Goal: Information Seeking & Learning: Learn about a topic

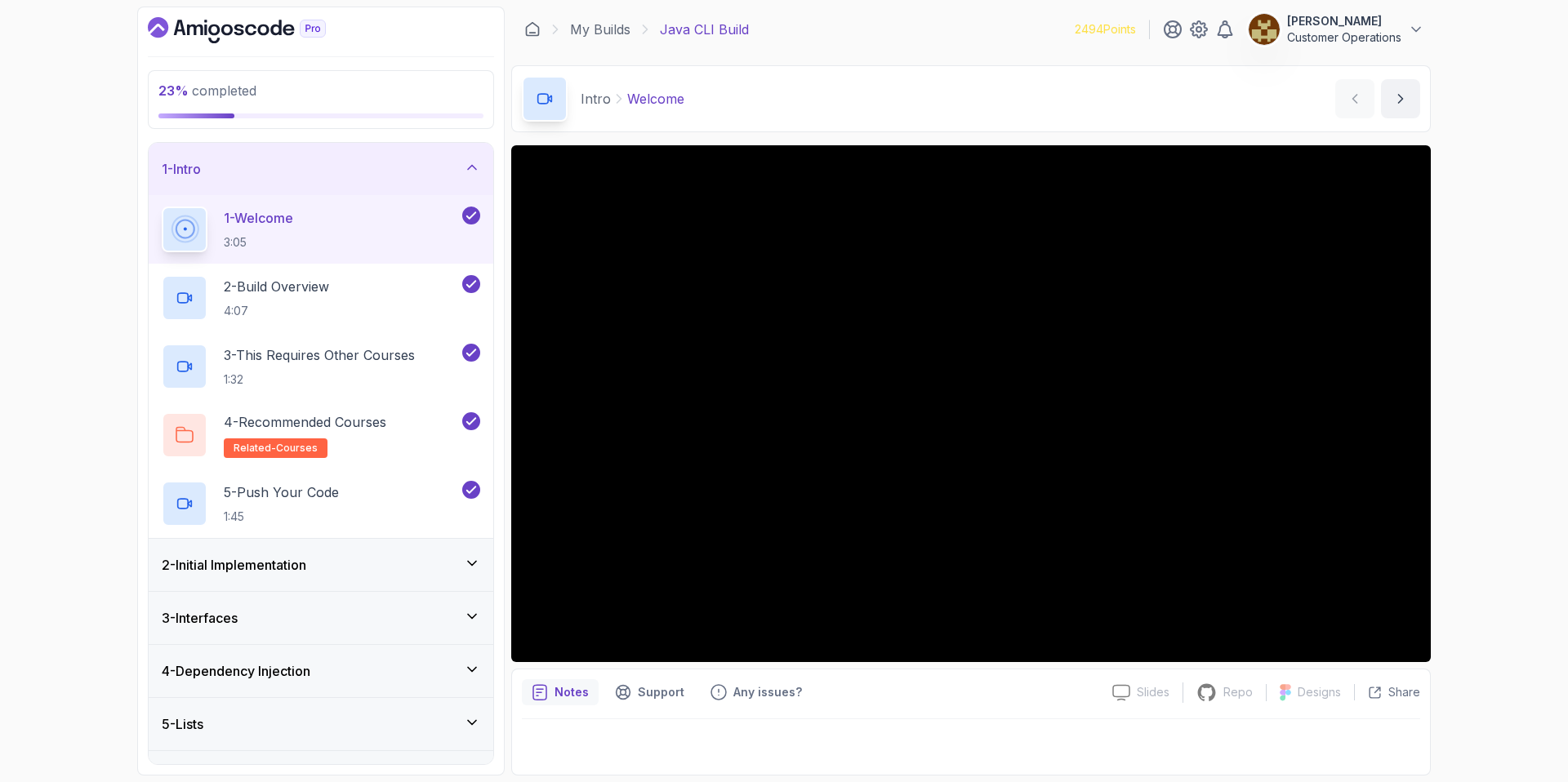
click at [345, 168] on div "1 - Intro" at bounding box center [320, 169] width 318 height 19
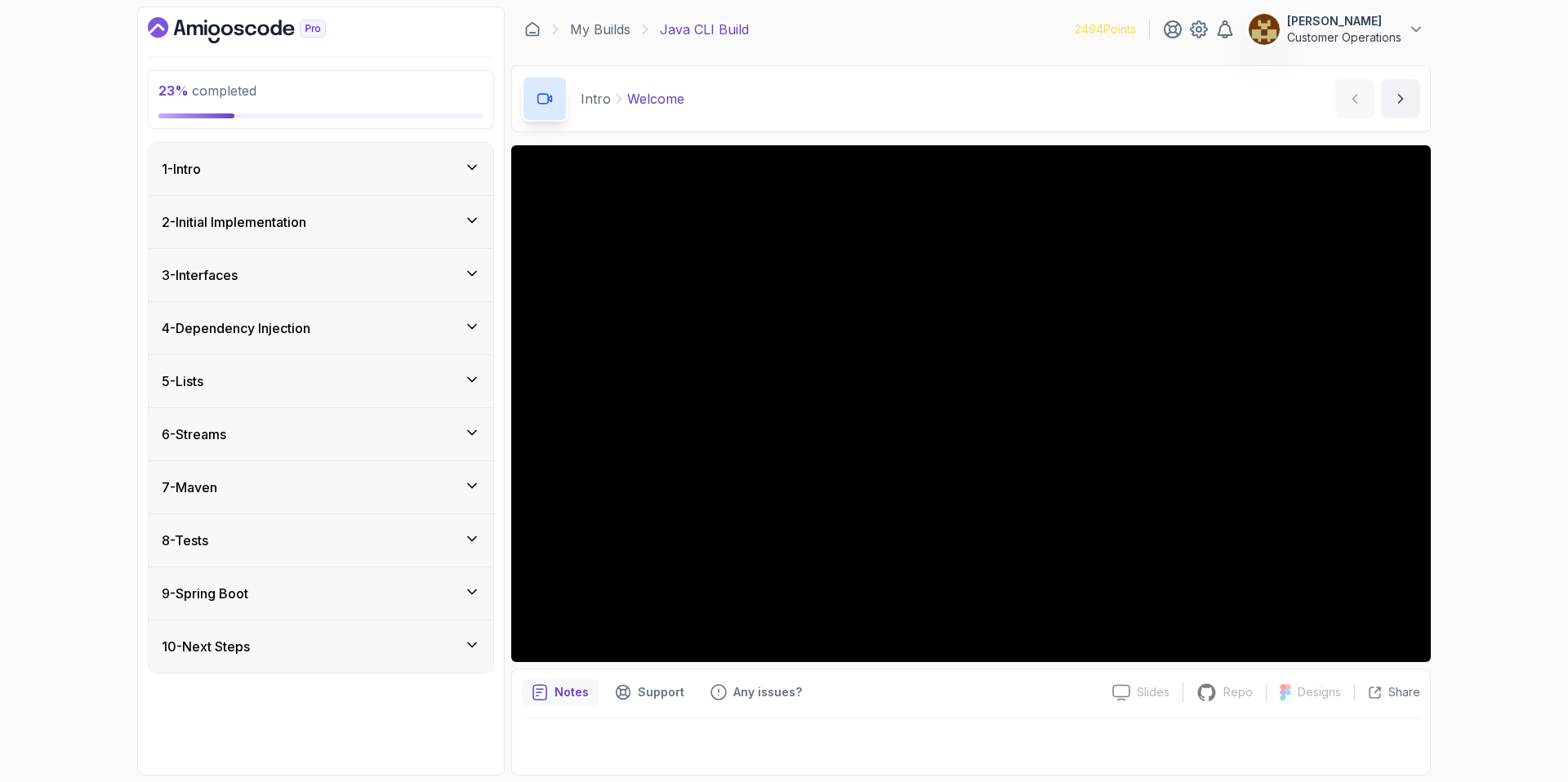
click at [341, 219] on div "2 - Initial Implementation" at bounding box center [320, 221] width 318 height 19
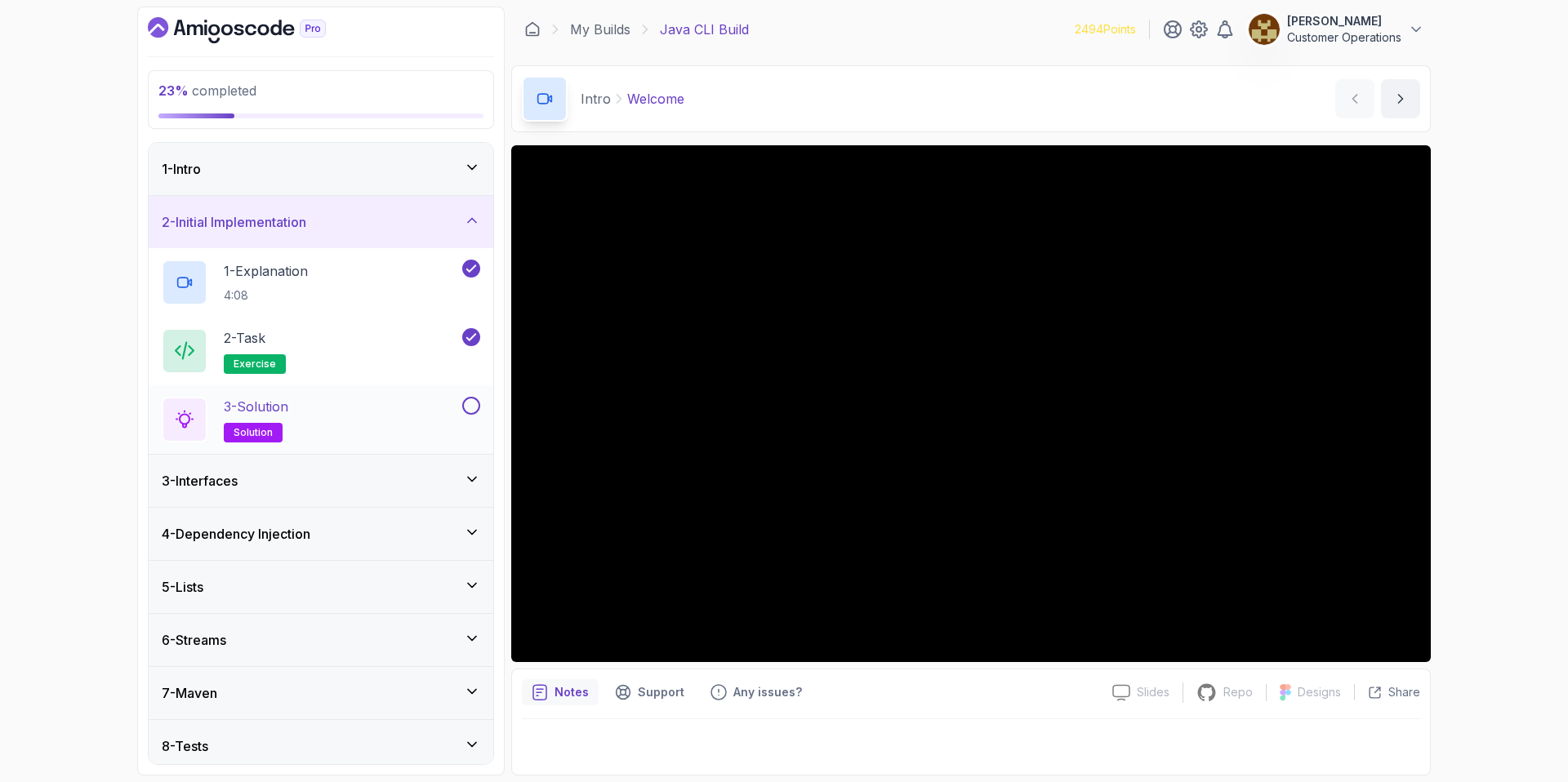
click at [475, 408] on button at bounding box center [471, 405] width 18 height 18
click at [388, 471] on div "3 - Interfaces" at bounding box center [320, 480] width 318 height 19
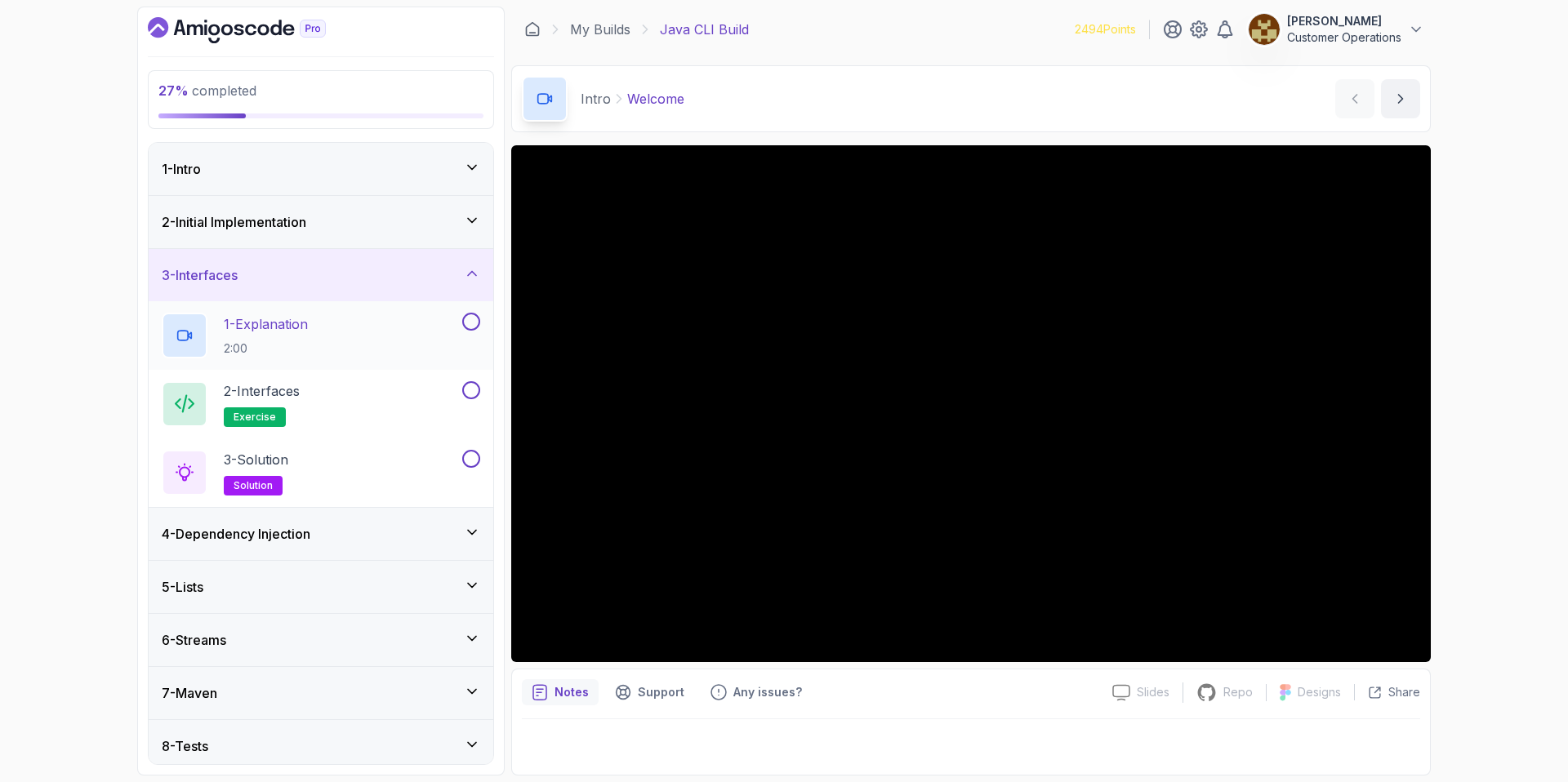
click at [327, 340] on div "1 - Explanation 2:00" at bounding box center [310, 336] width 297 height 45
click at [339, 256] on div "3 - Interfaces" at bounding box center [320, 275] width 344 height 52
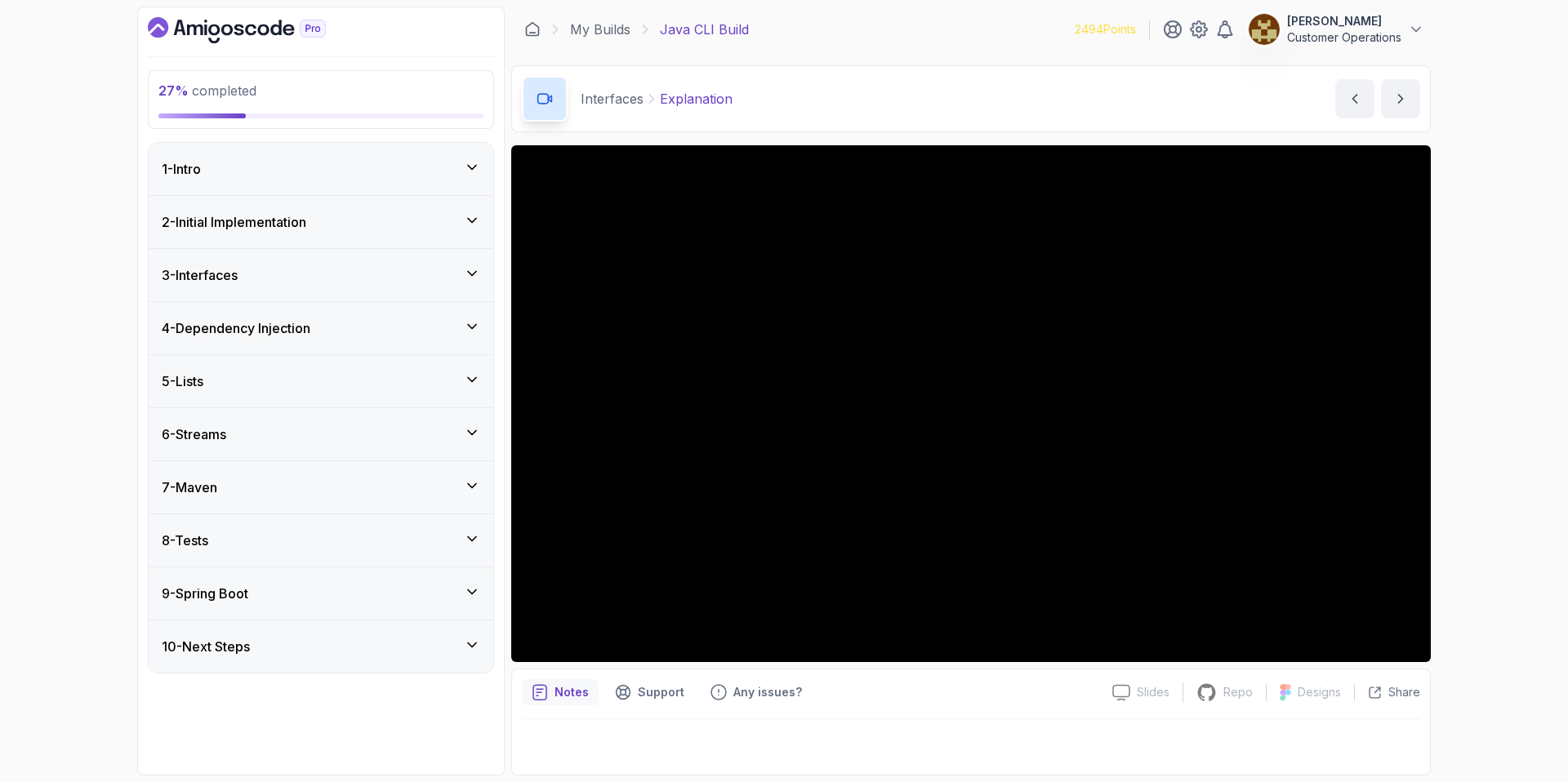
click at [310, 321] on h3 "4 - Dependency Injection" at bounding box center [235, 328] width 148 height 19
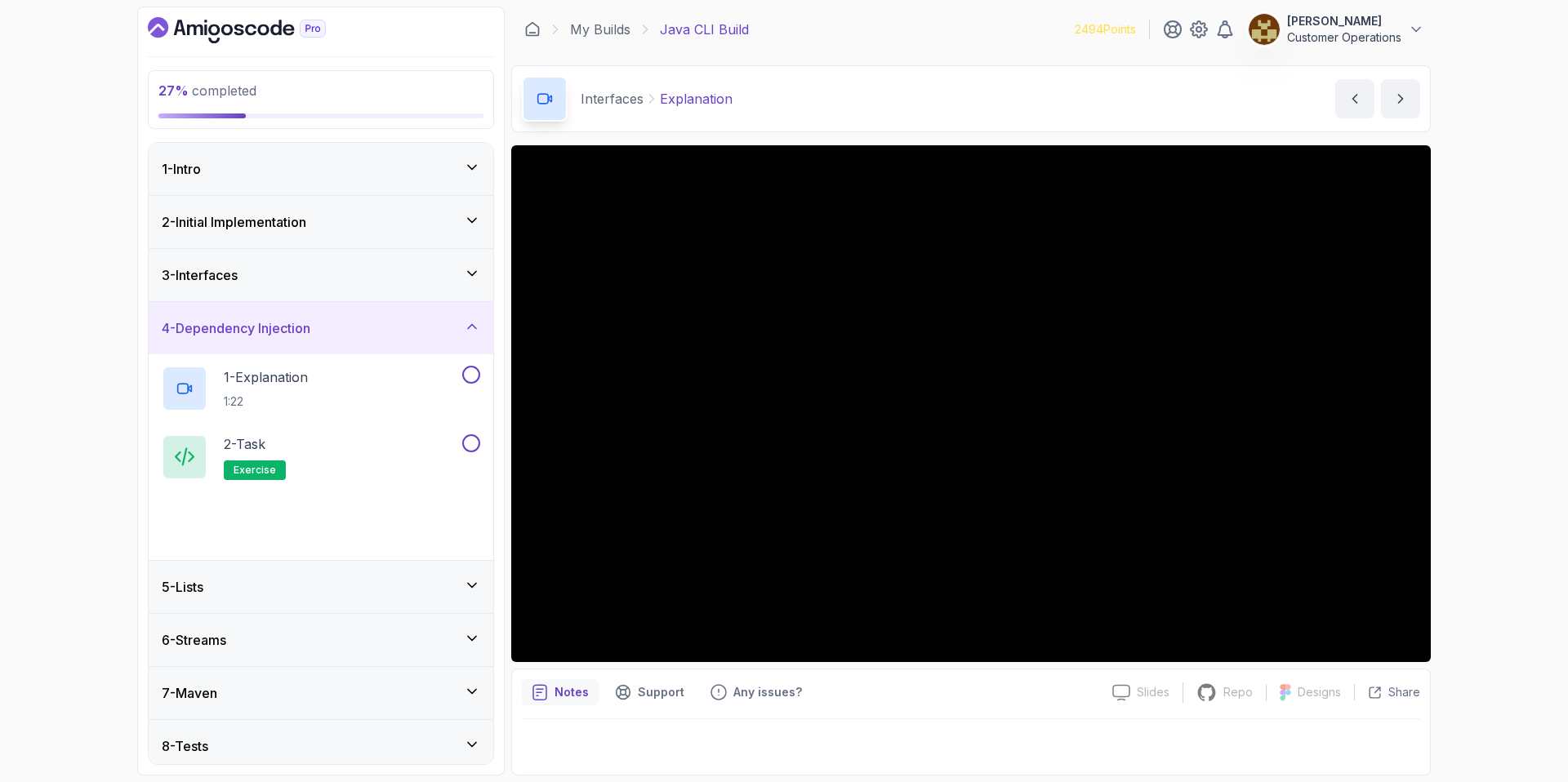
click at [310, 321] on h3 "4 - Dependency Injection" at bounding box center [235, 328] width 148 height 19
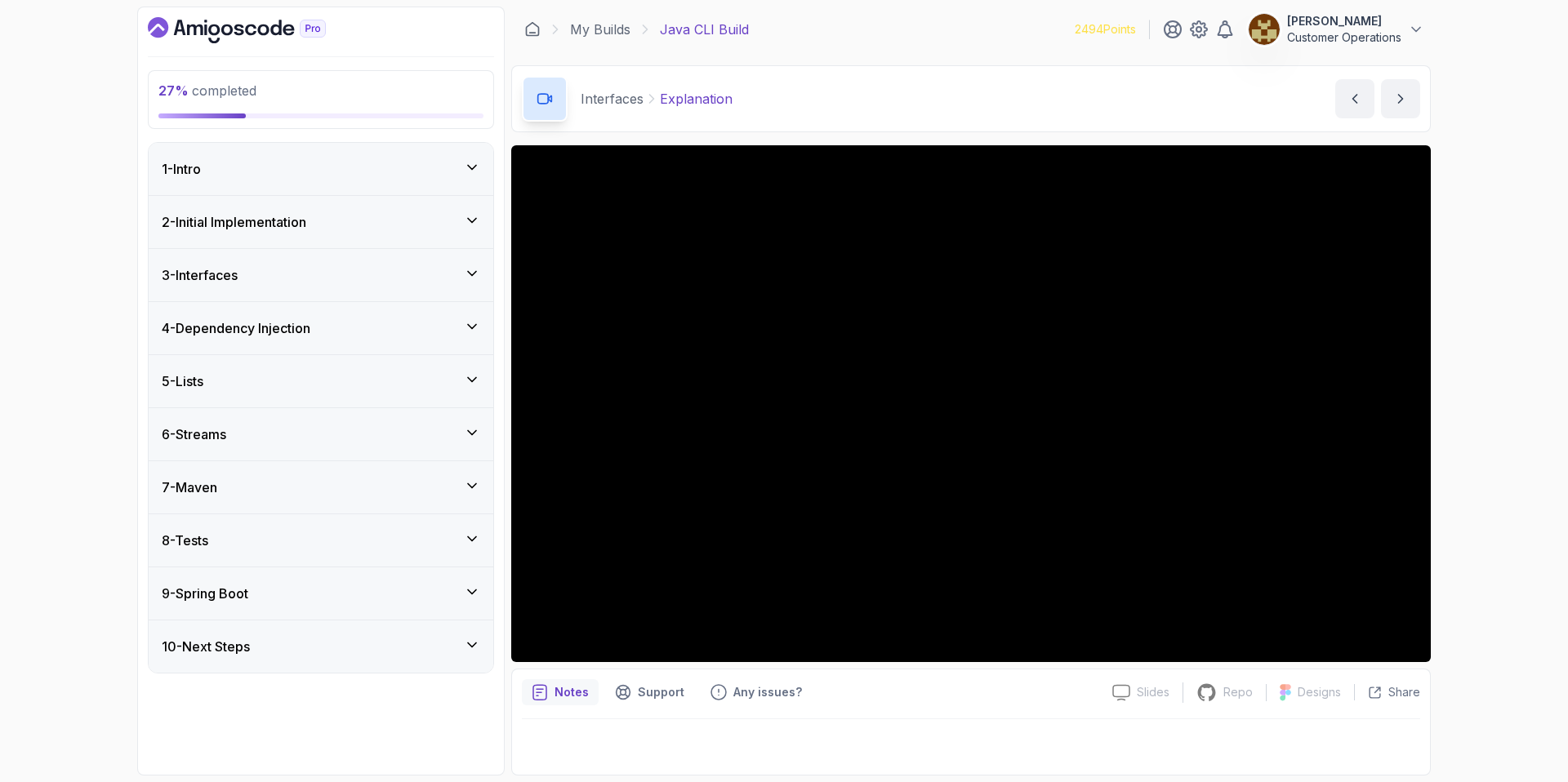
click at [304, 372] on div "5 - Lists" at bounding box center [320, 381] width 318 height 19
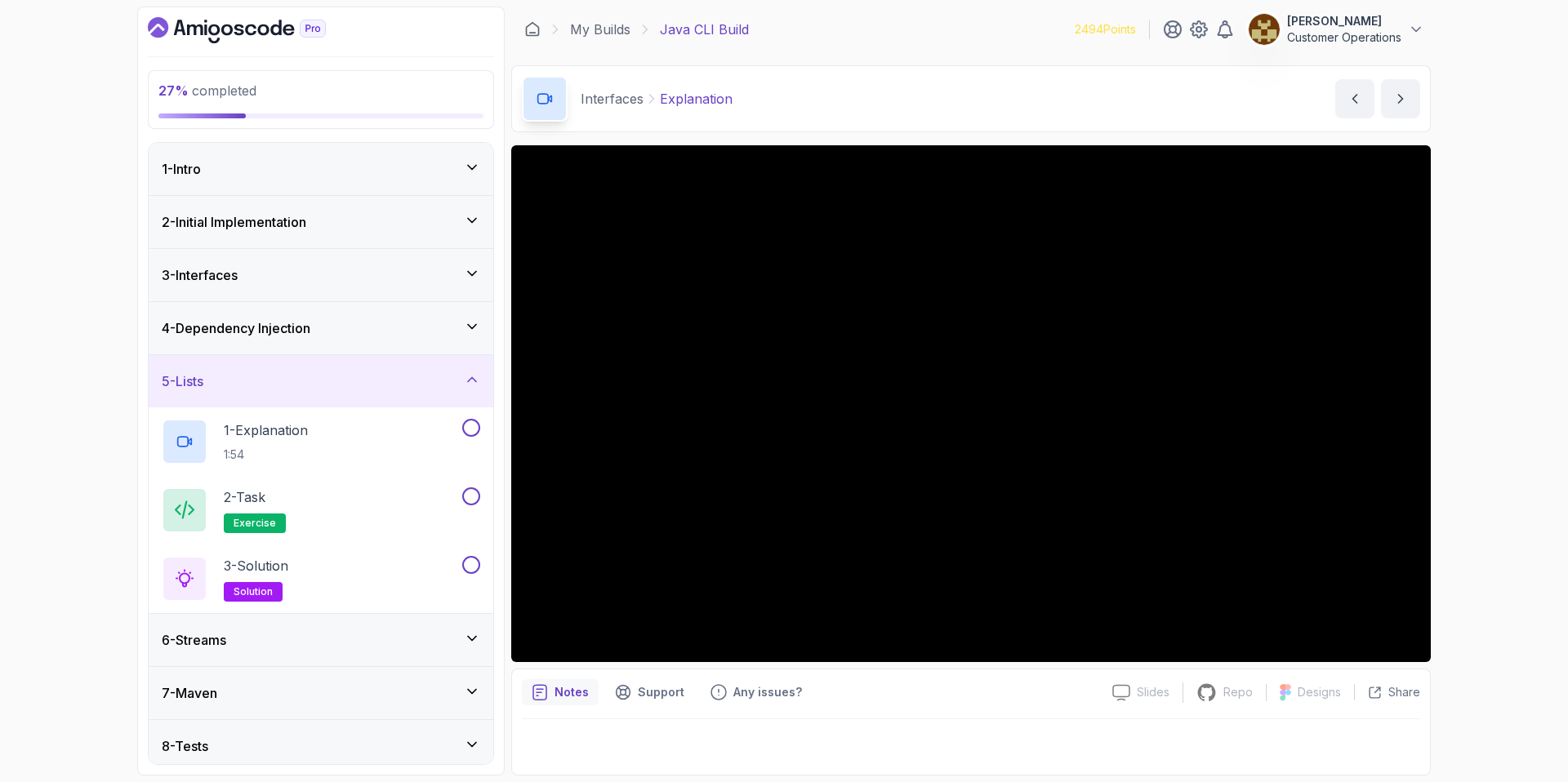
click at [311, 382] on div "5 - Lists" at bounding box center [320, 381] width 318 height 19
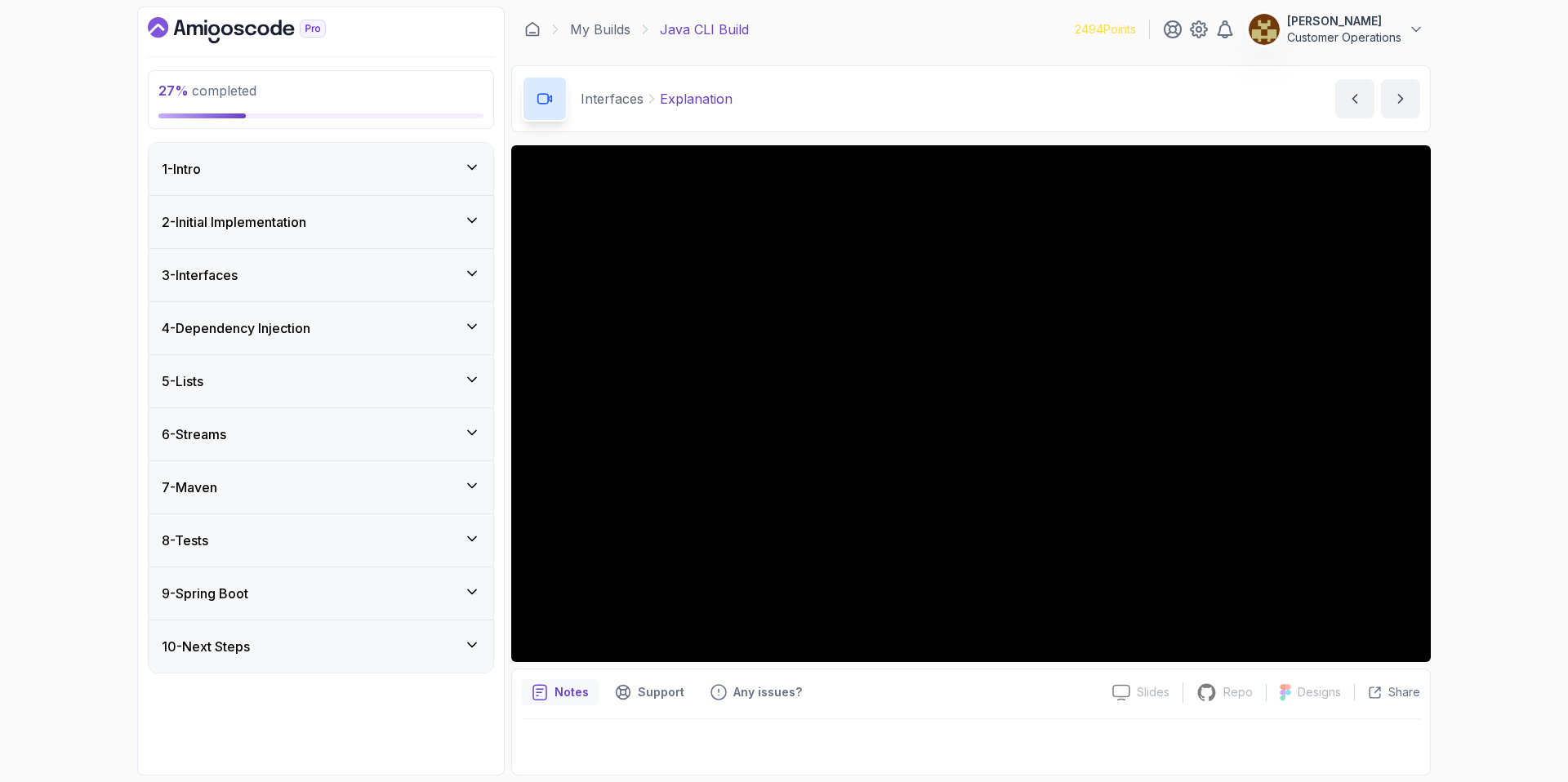
click at [314, 429] on div "6 - Streams" at bounding box center [320, 434] width 318 height 19
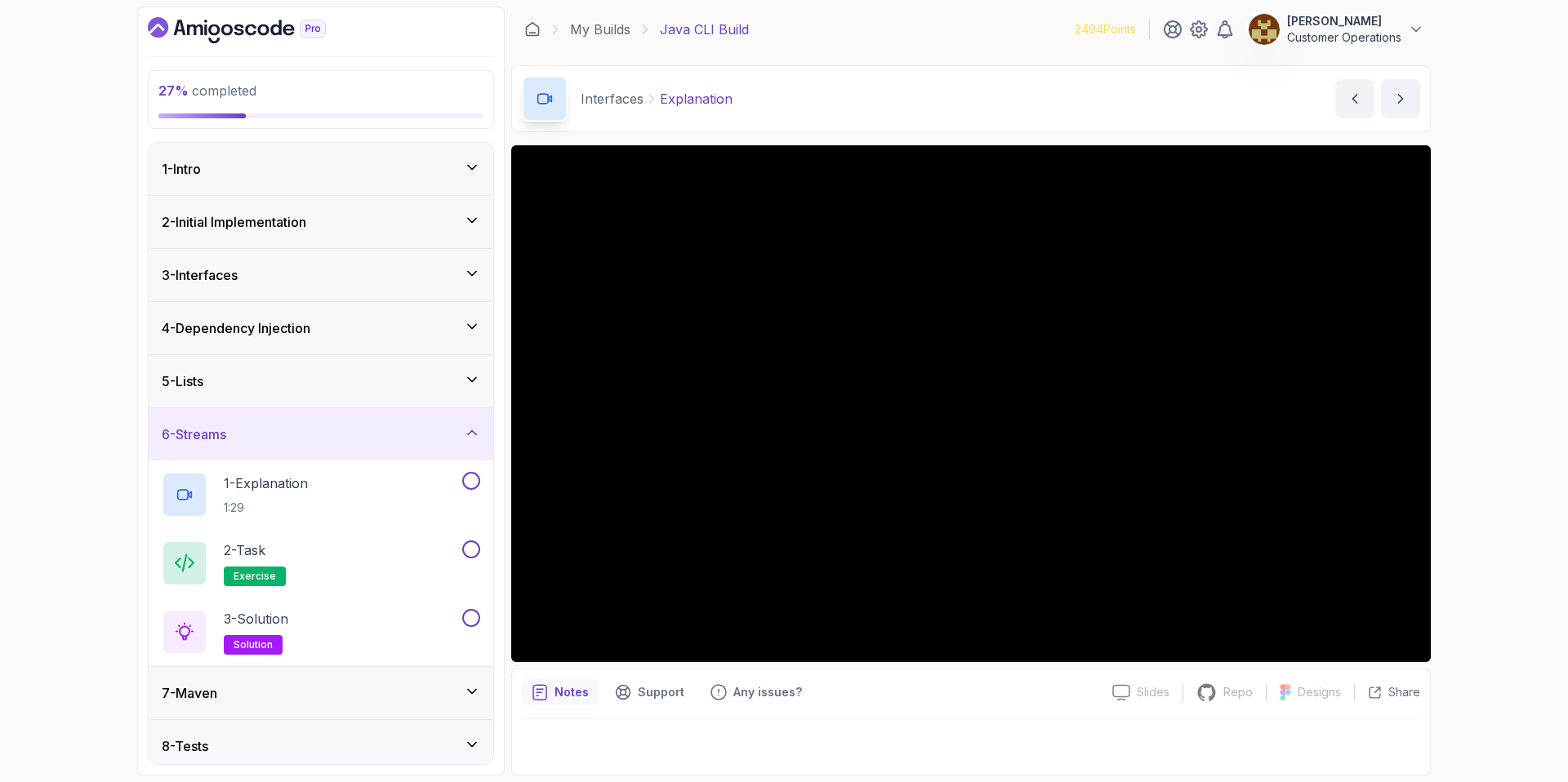
click at [324, 447] on div "6 - Streams" at bounding box center [320, 434] width 344 height 52
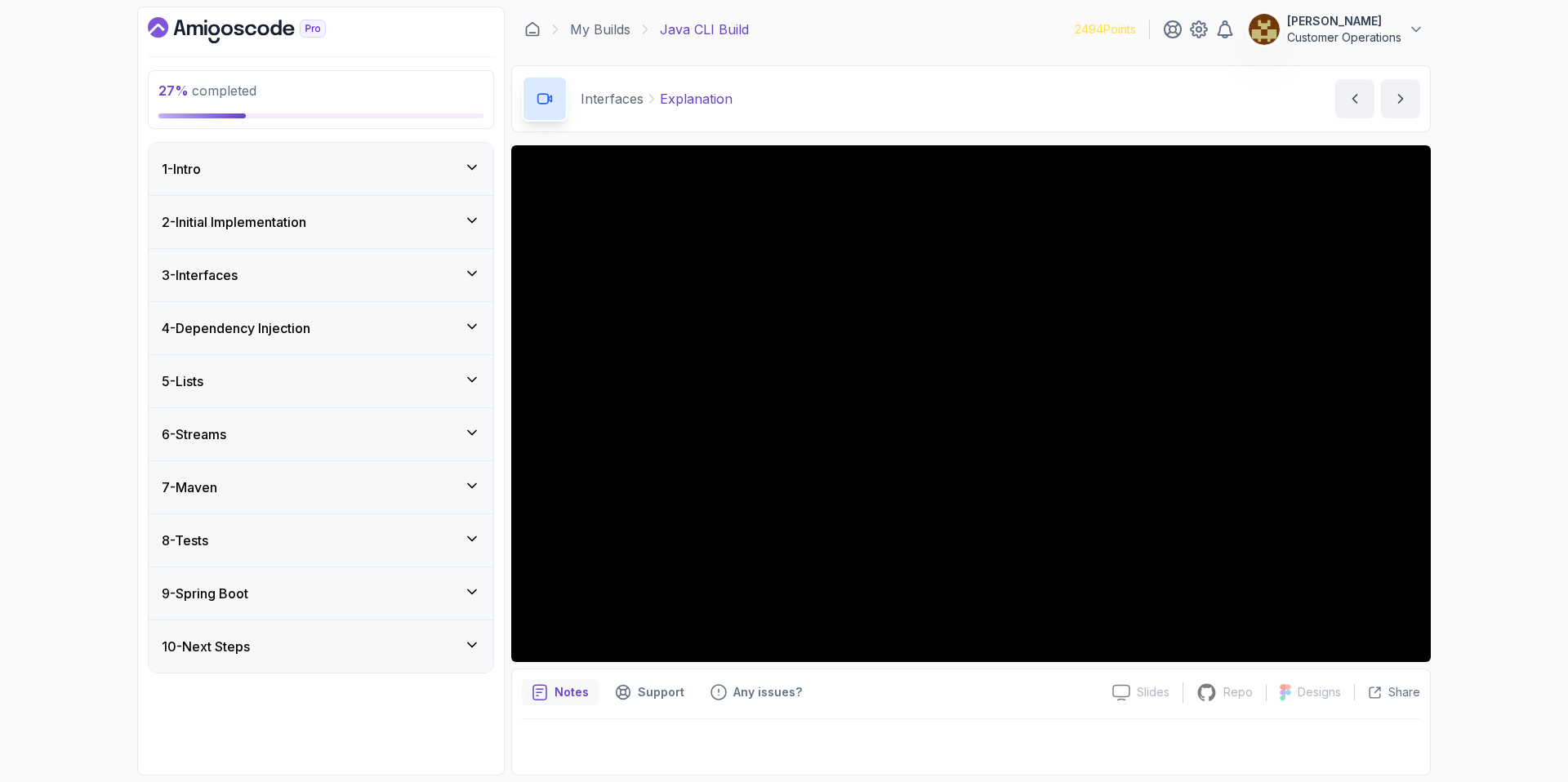
click at [310, 495] on div "7 - Maven" at bounding box center [320, 487] width 318 height 19
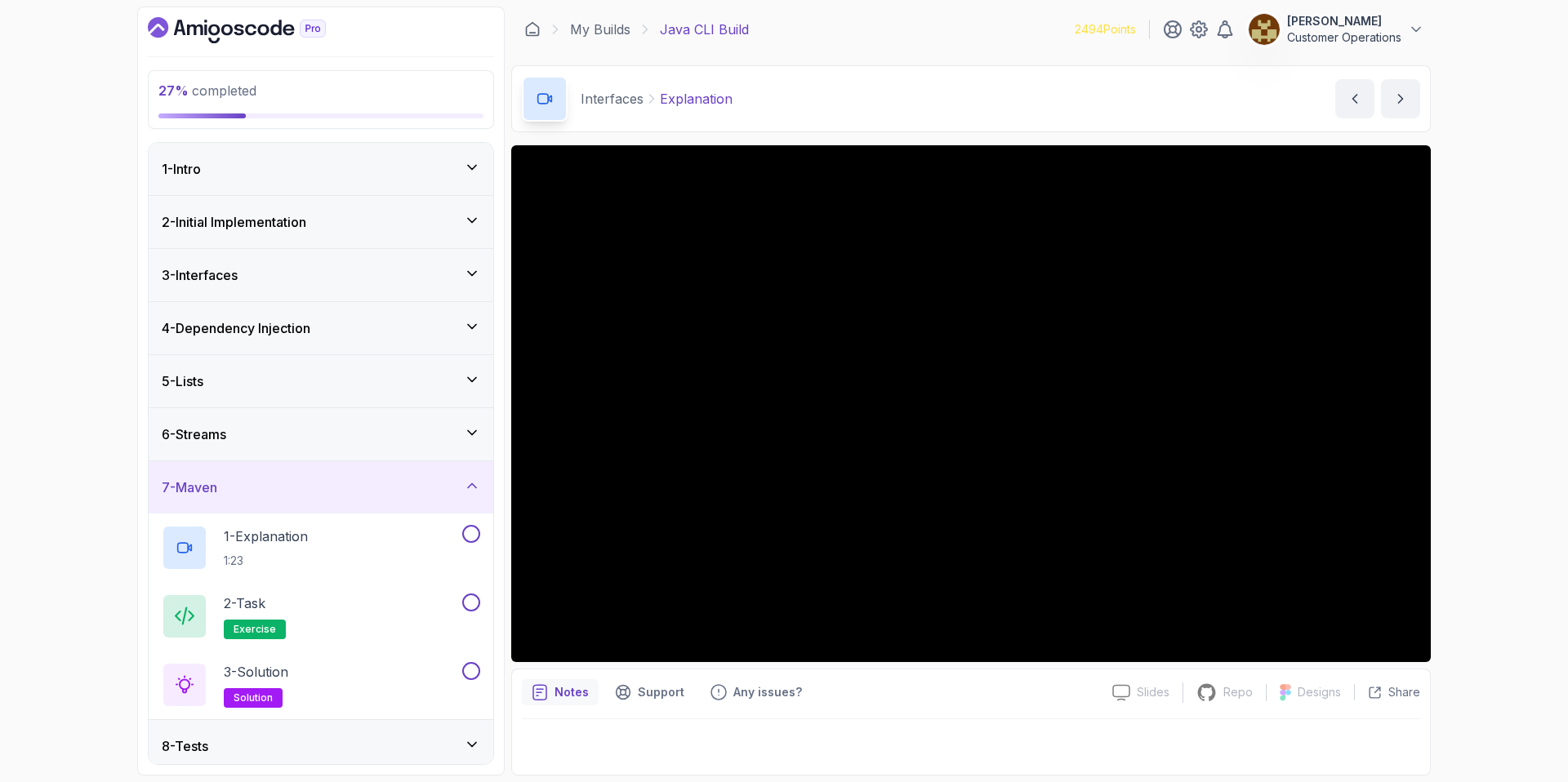
click at [310, 495] on div "7 - Maven" at bounding box center [320, 487] width 318 height 19
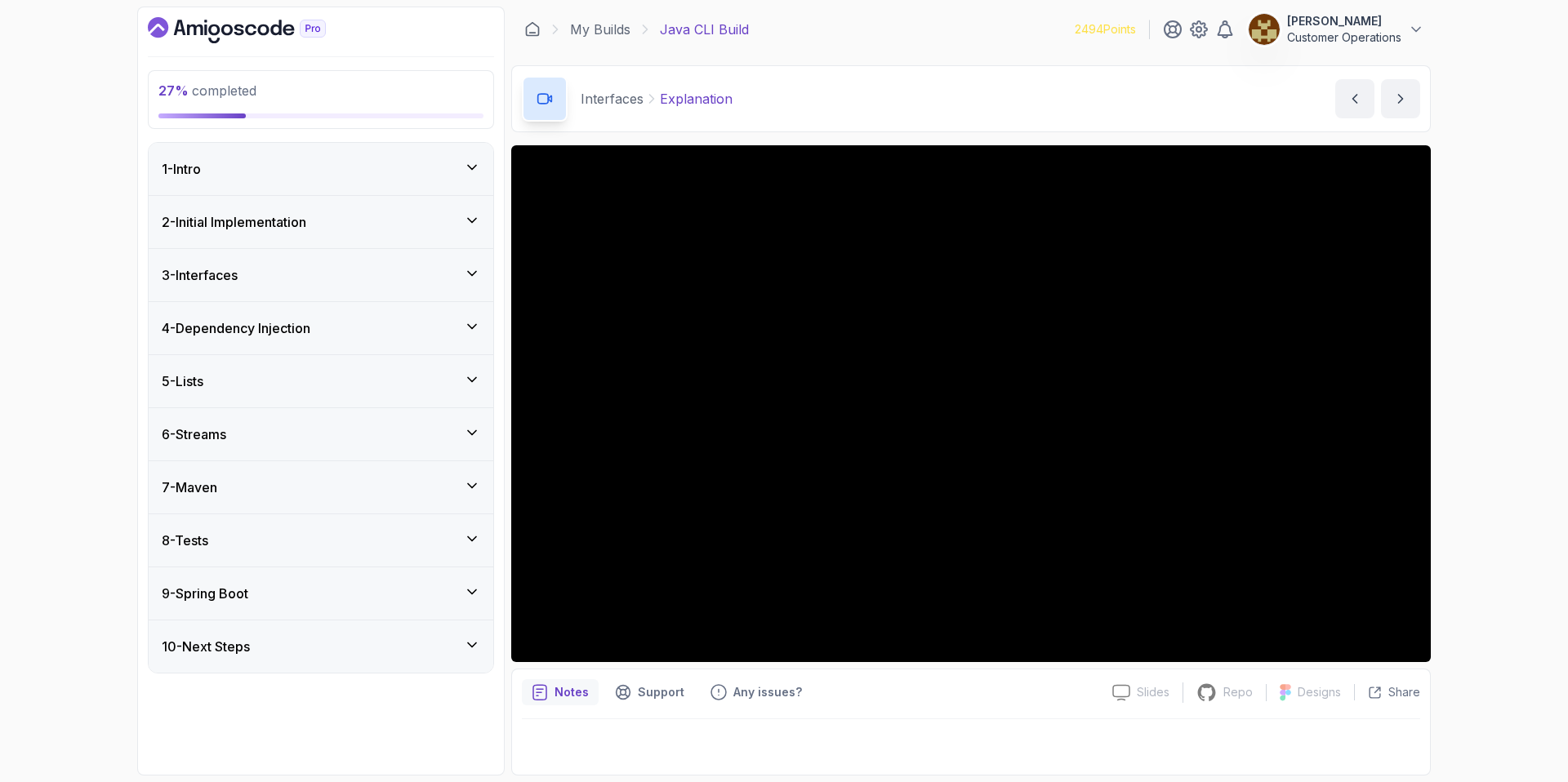
click at [310, 495] on div "7 - Maven" at bounding box center [320, 487] width 318 height 19
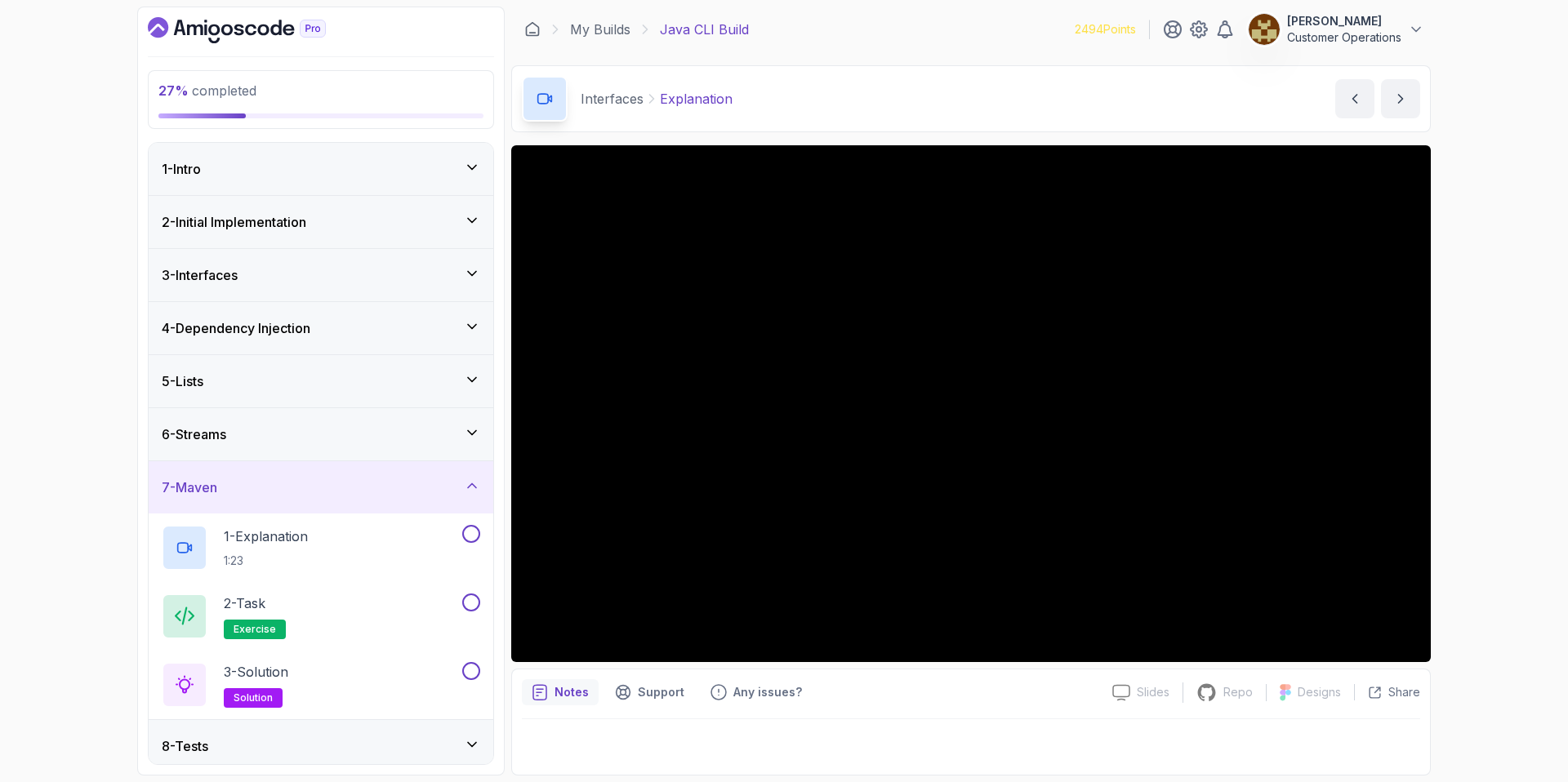
click at [332, 497] on div "7 - Maven" at bounding box center [320, 487] width 344 height 52
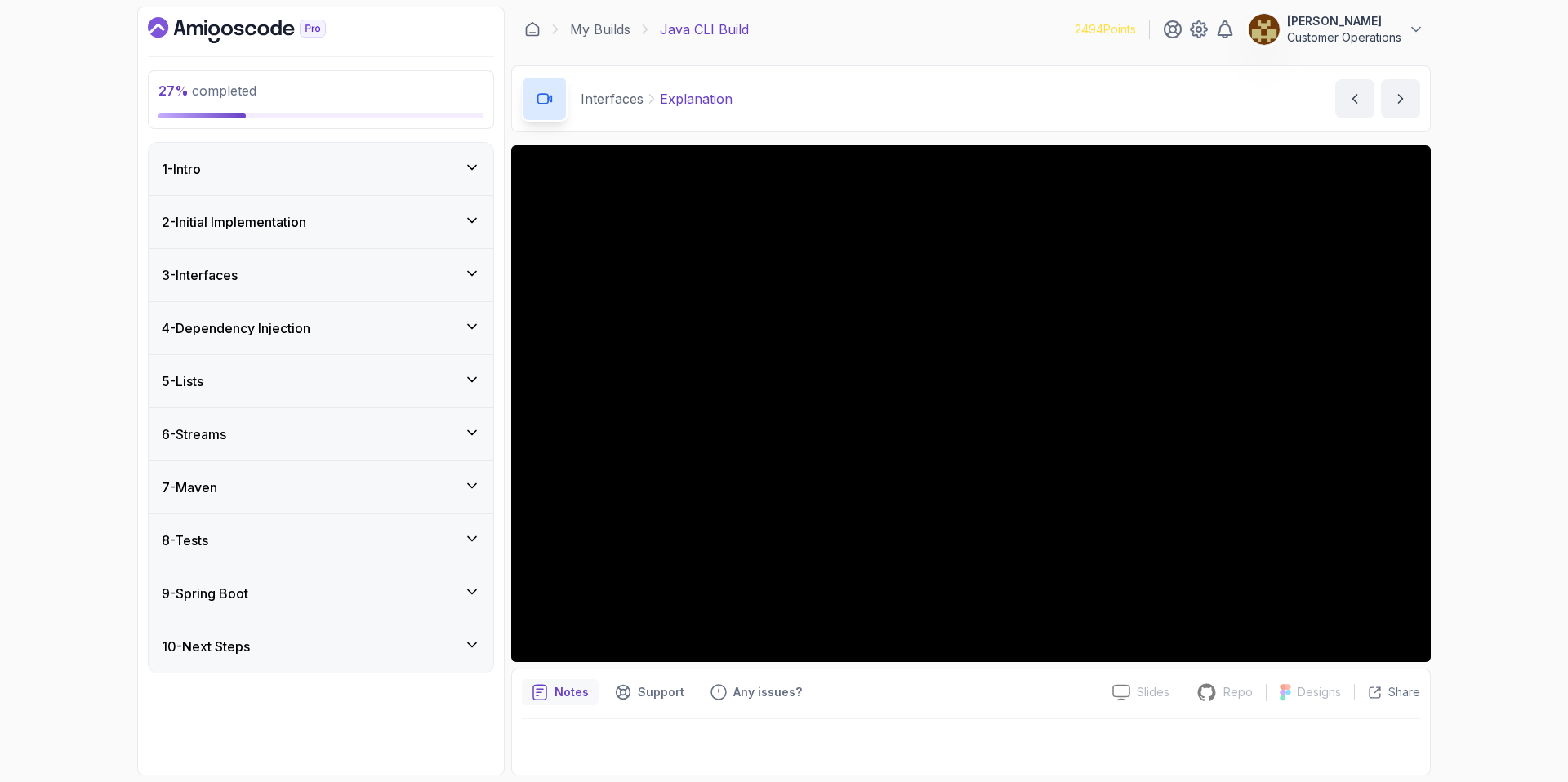
click at [331, 568] on div "9 - Spring Boot" at bounding box center [320, 594] width 344 height 52
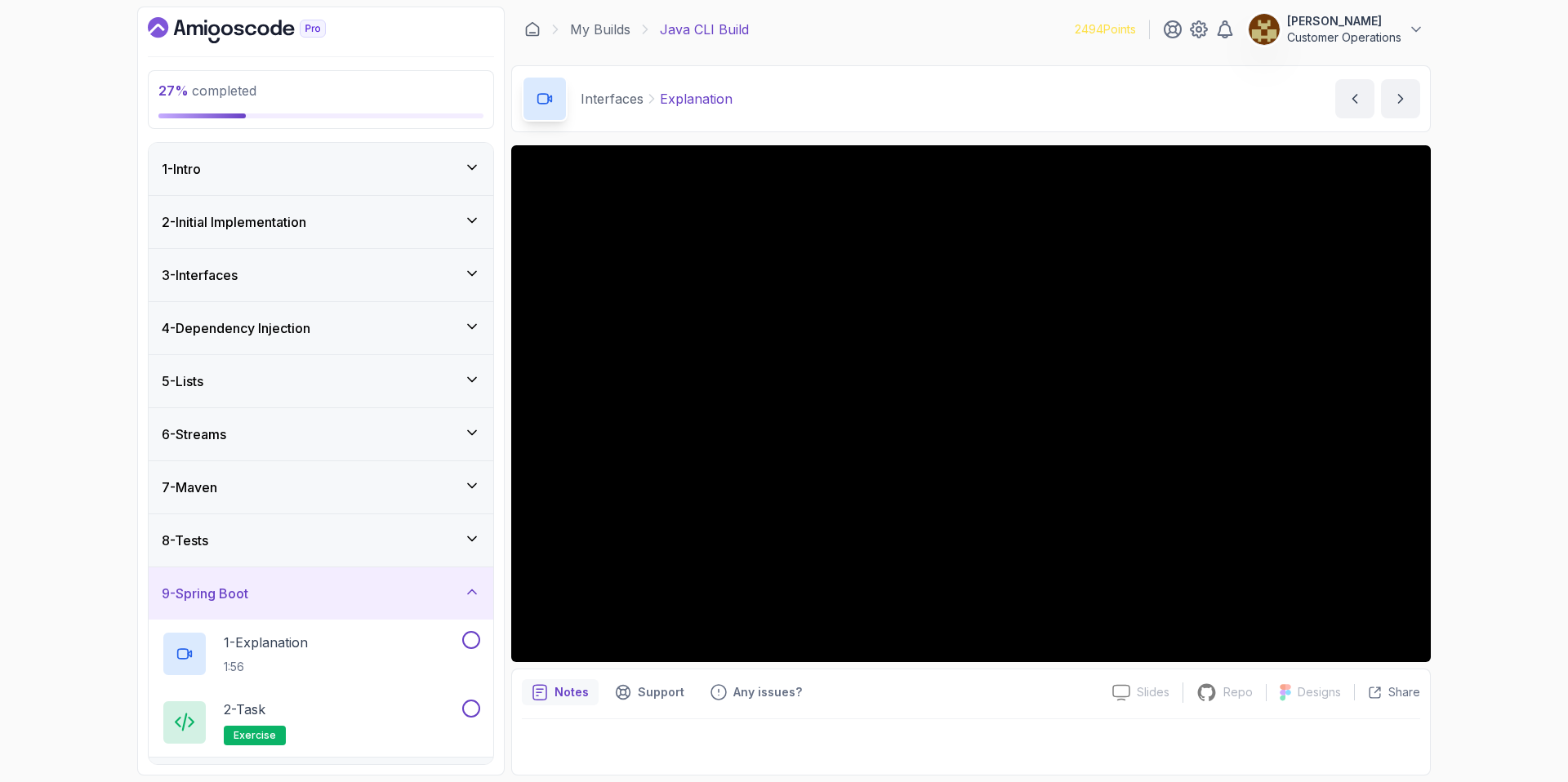
click at [328, 554] on div "8 - Tests" at bounding box center [320, 541] width 344 height 52
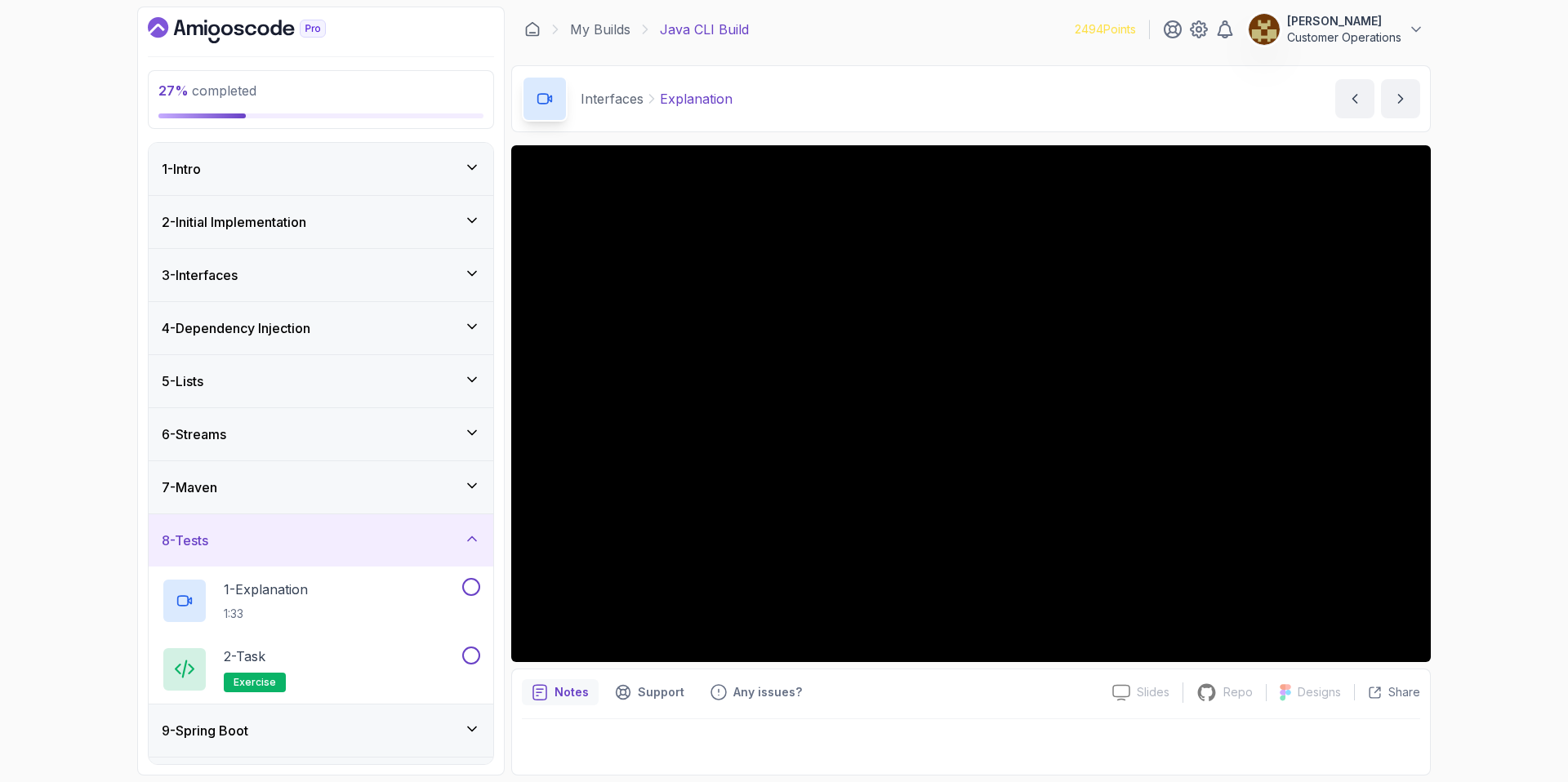
click at [341, 485] on div "7 - Maven" at bounding box center [320, 487] width 318 height 19
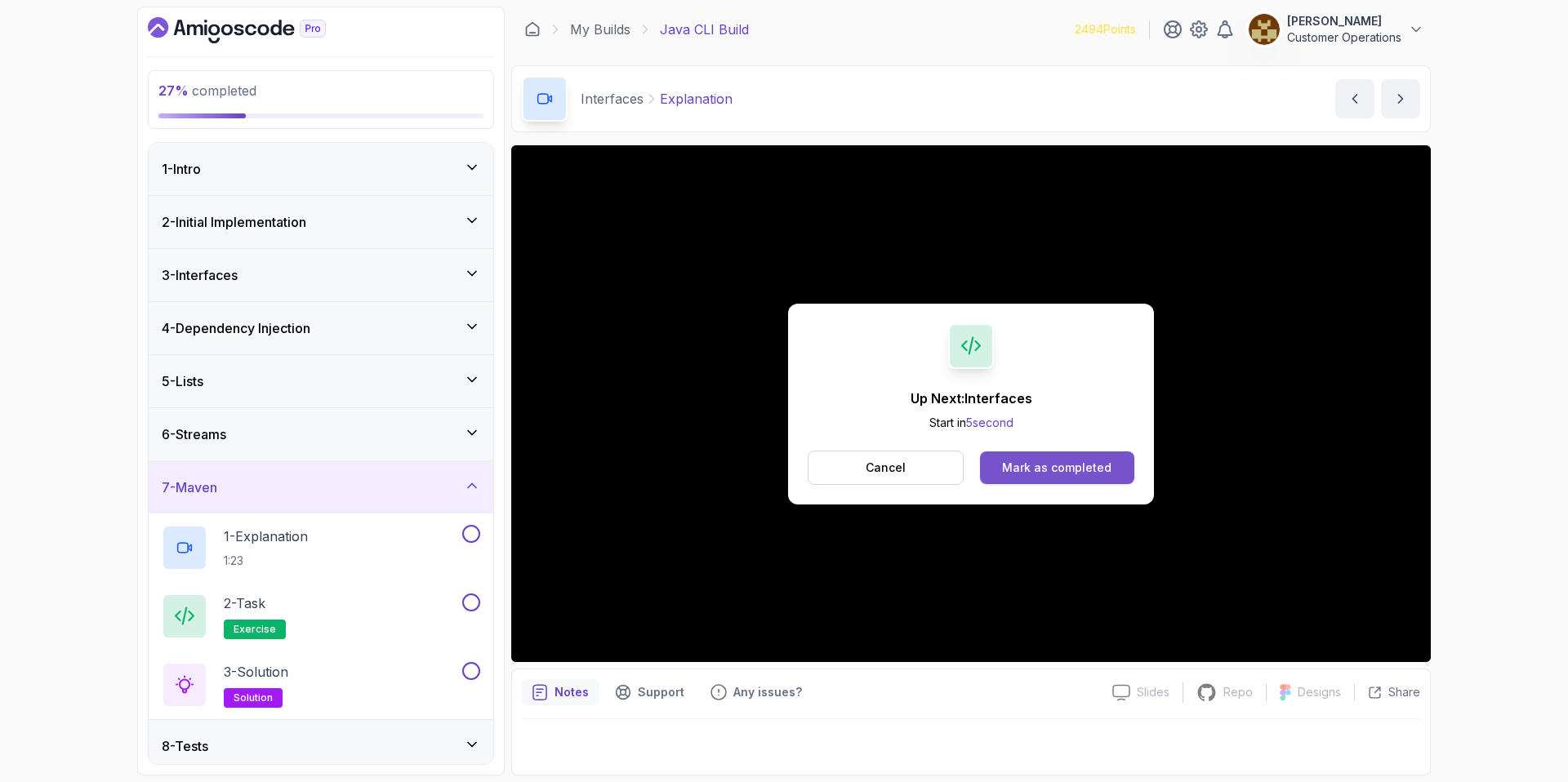
click at [1033, 467] on div "Mark as completed" at bounding box center [1056, 467] width 109 height 17
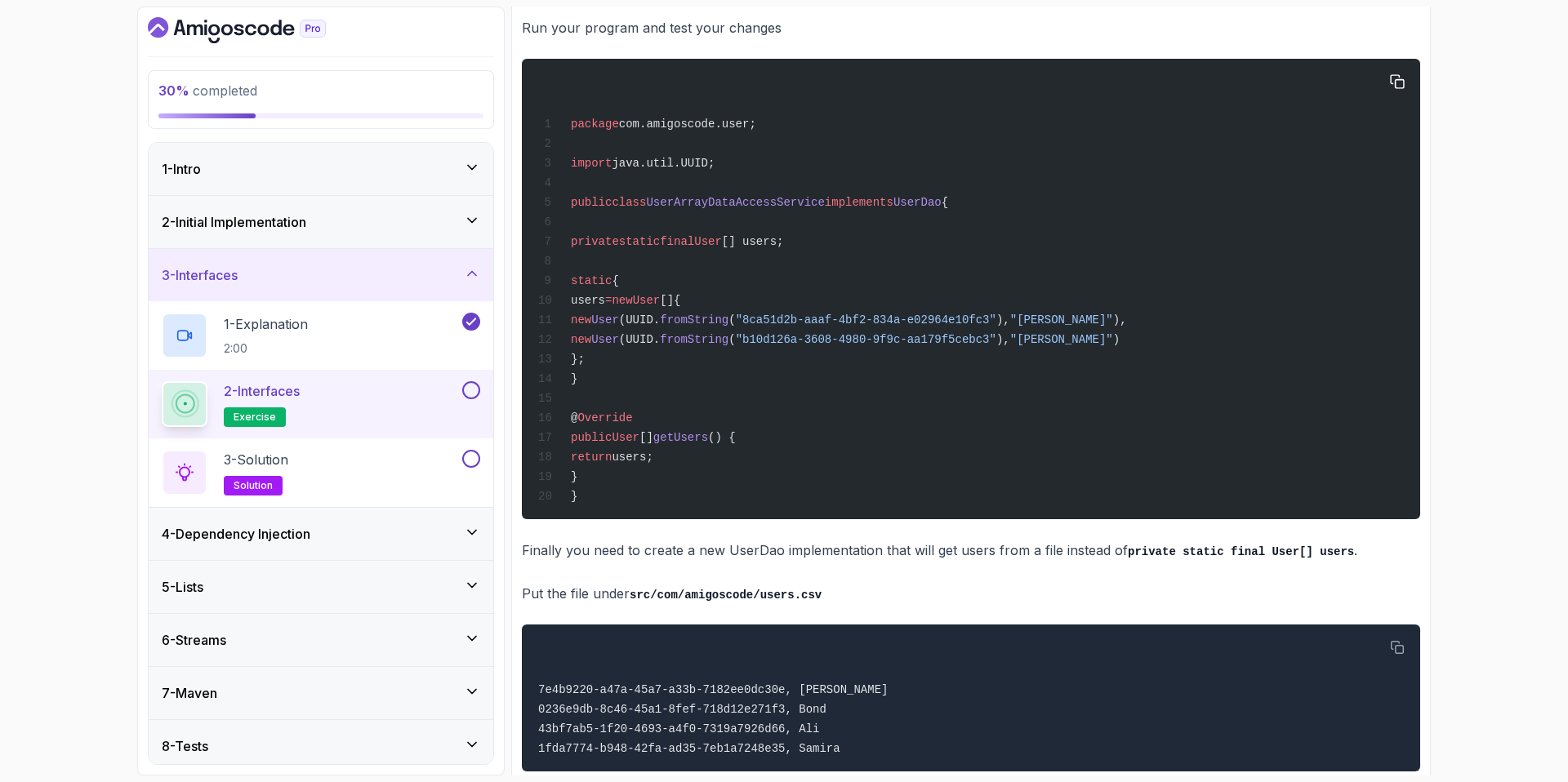
scroll to position [1193, 0]
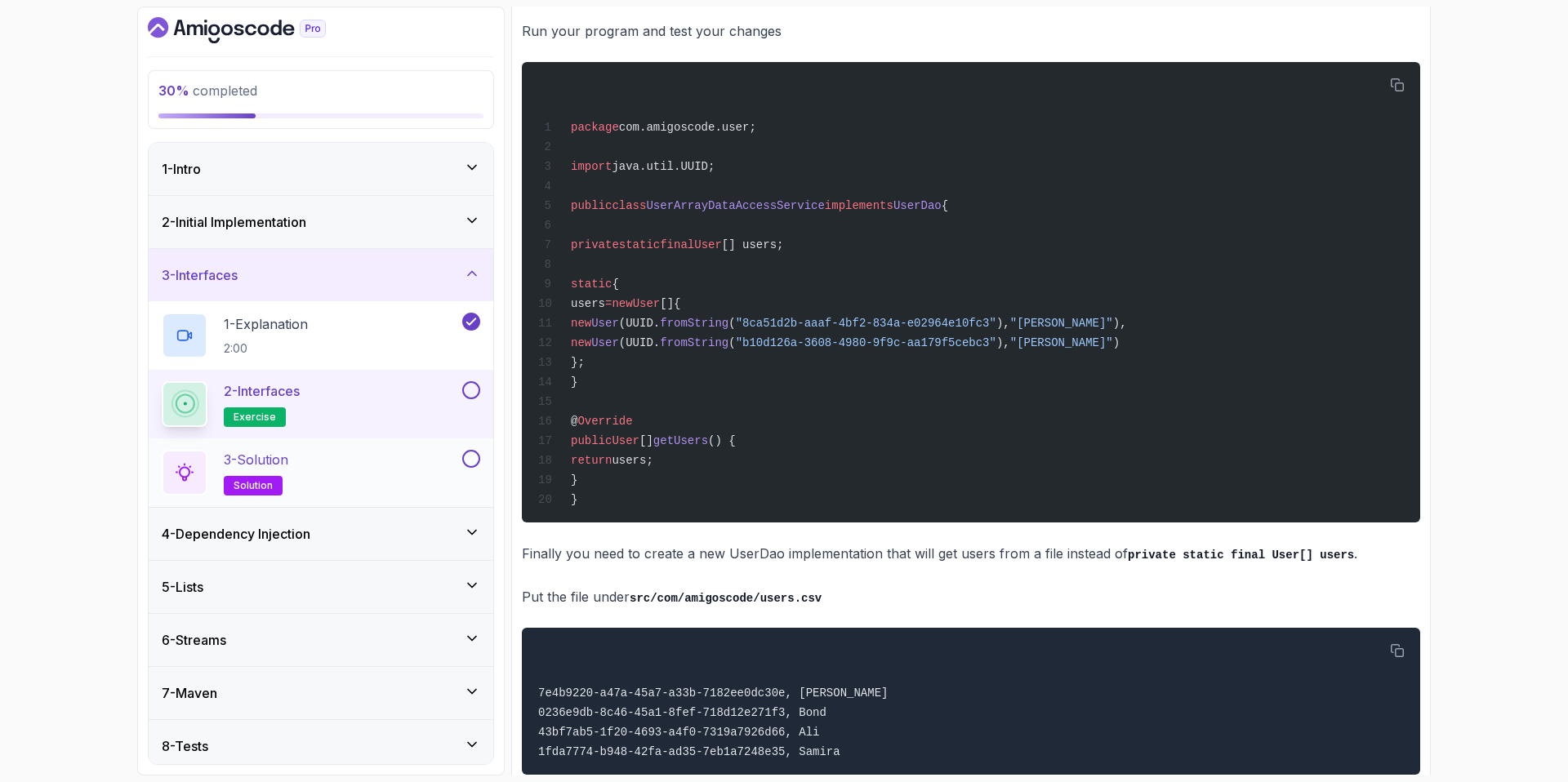
click at [342, 455] on div "3 - Solution solution" at bounding box center [310, 473] width 297 height 45
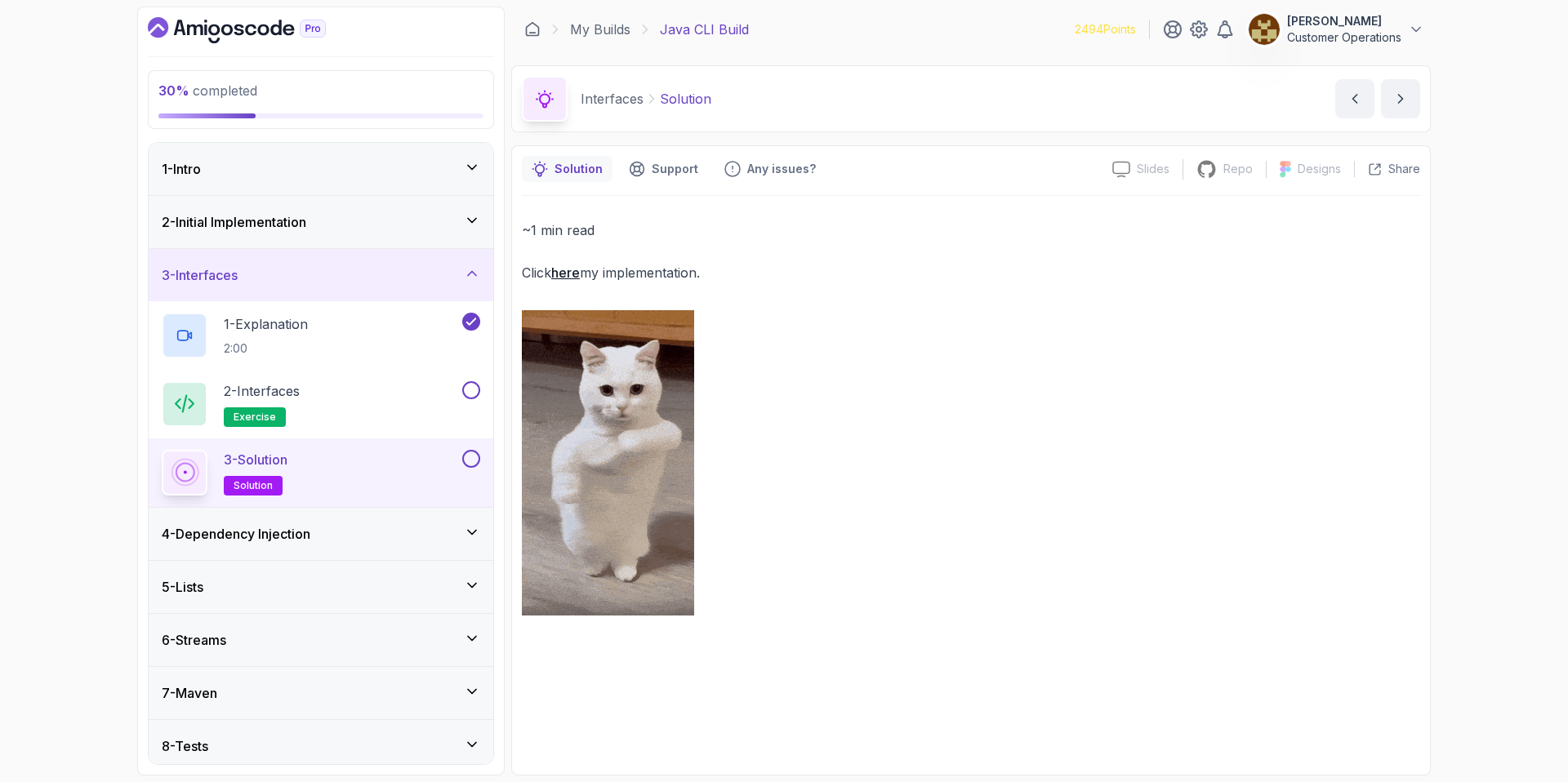
click at [572, 277] on link "here" at bounding box center [565, 272] width 29 height 17
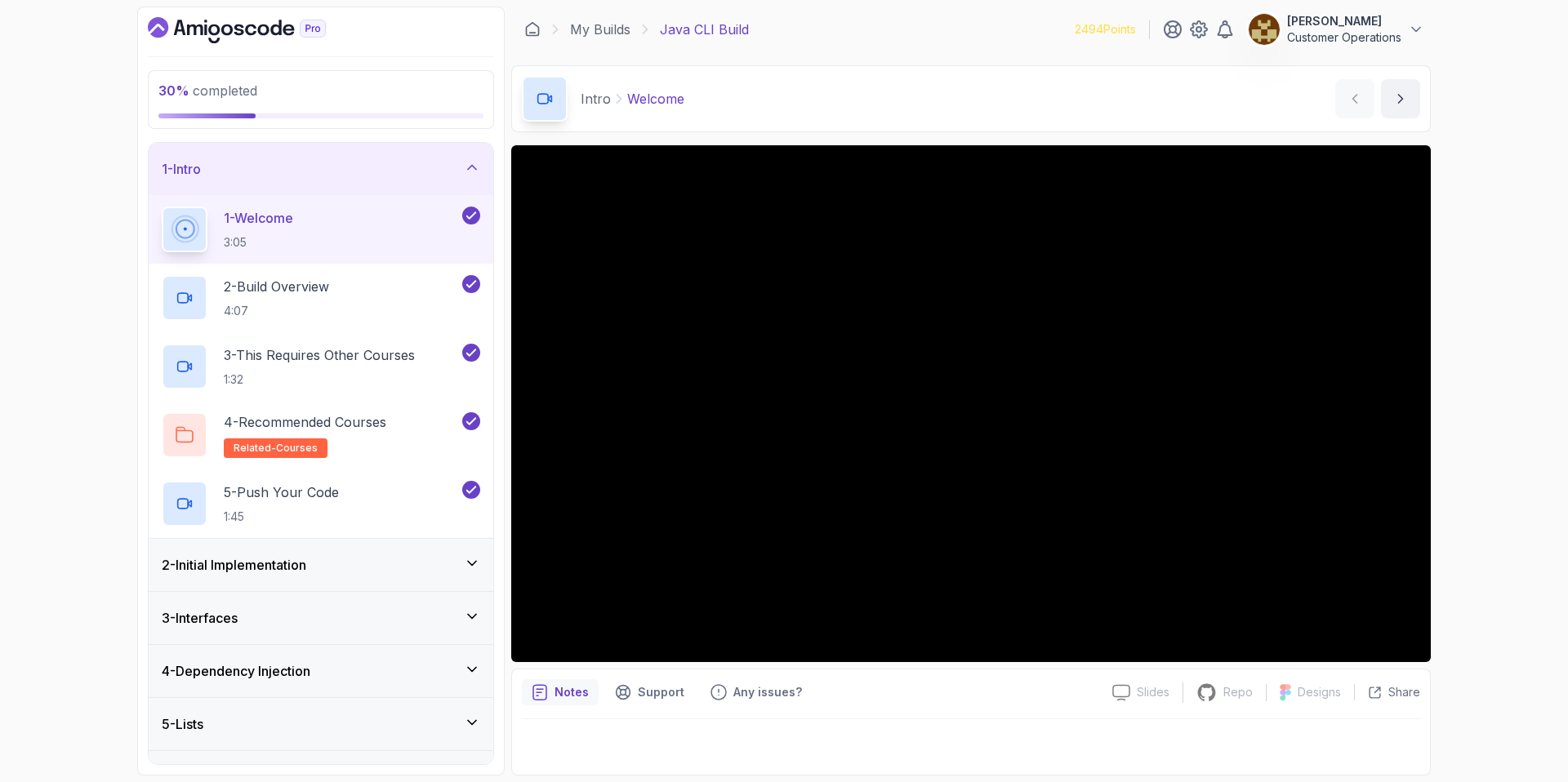
click at [268, 173] on div "1 - Intro" at bounding box center [320, 169] width 318 height 19
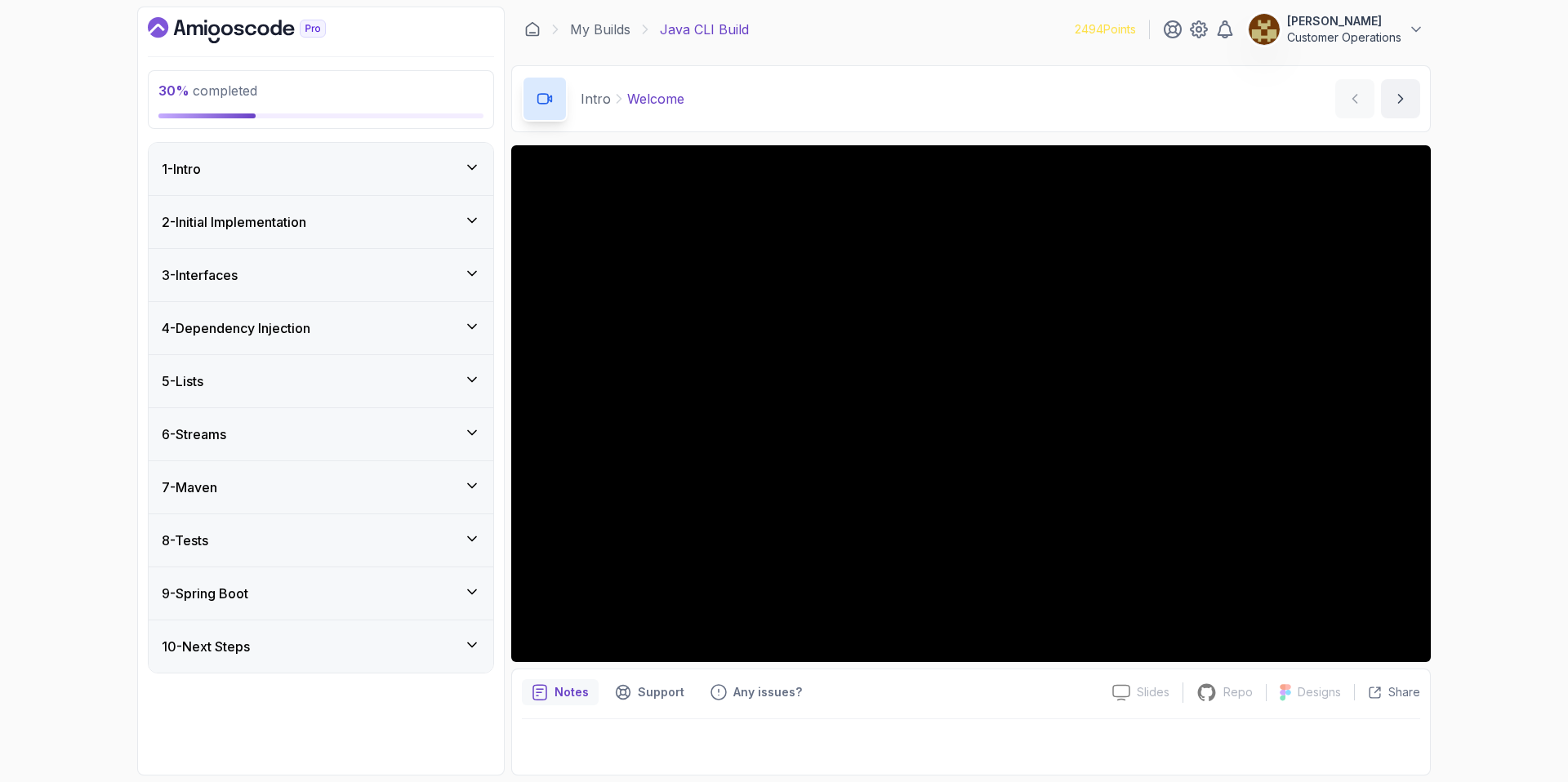
click at [268, 491] on div "7 - Maven" at bounding box center [320, 487] width 318 height 19
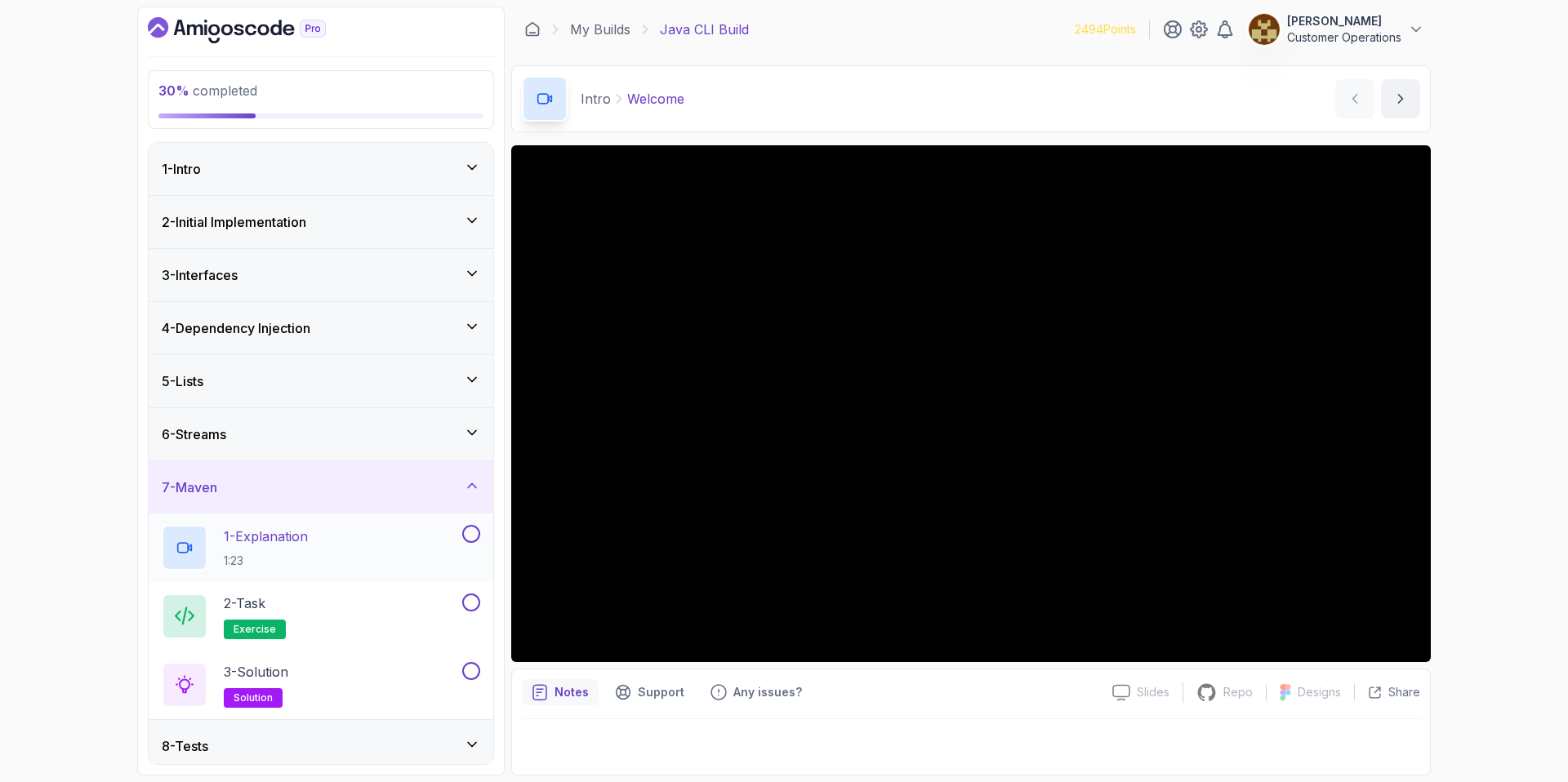
click at [392, 557] on div "1 - Explanation 1:23" at bounding box center [310, 547] width 297 height 45
click at [328, 370] on div "5 - Lists" at bounding box center [320, 381] width 344 height 52
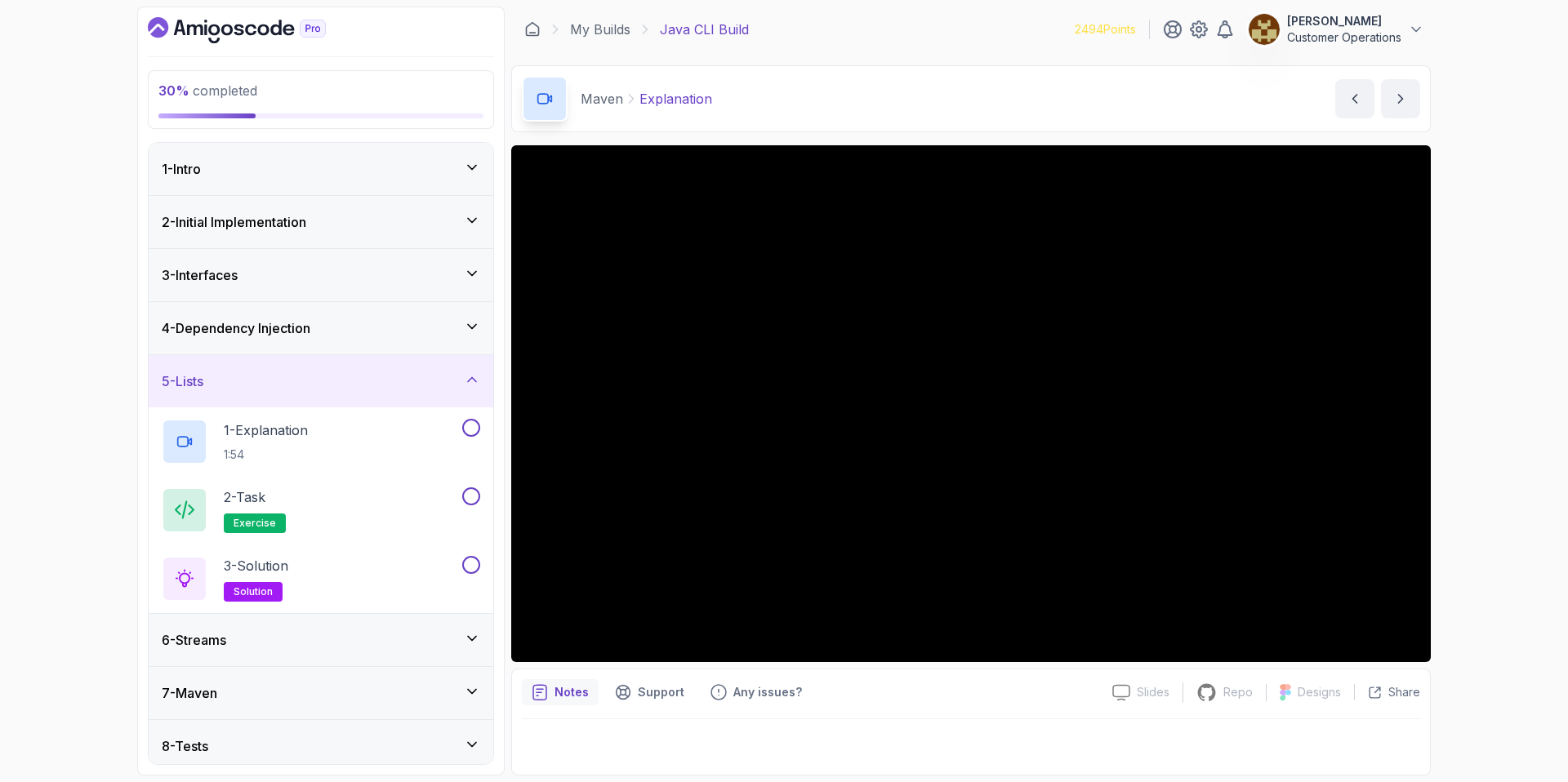
click at [328, 370] on div "5 - Lists" at bounding box center [320, 381] width 344 height 52
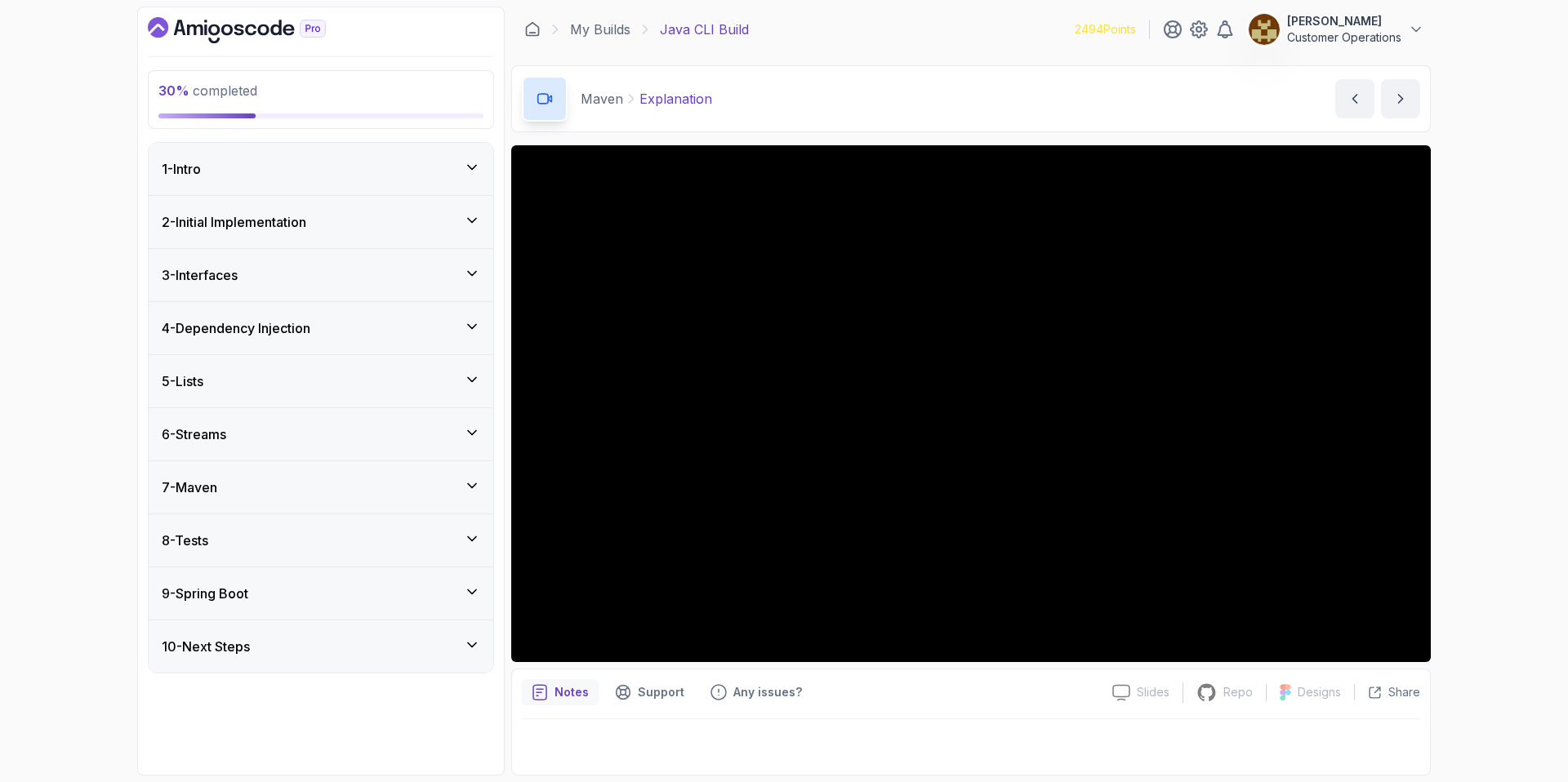
click at [337, 332] on div "4 - Dependency Injection" at bounding box center [320, 328] width 318 height 19
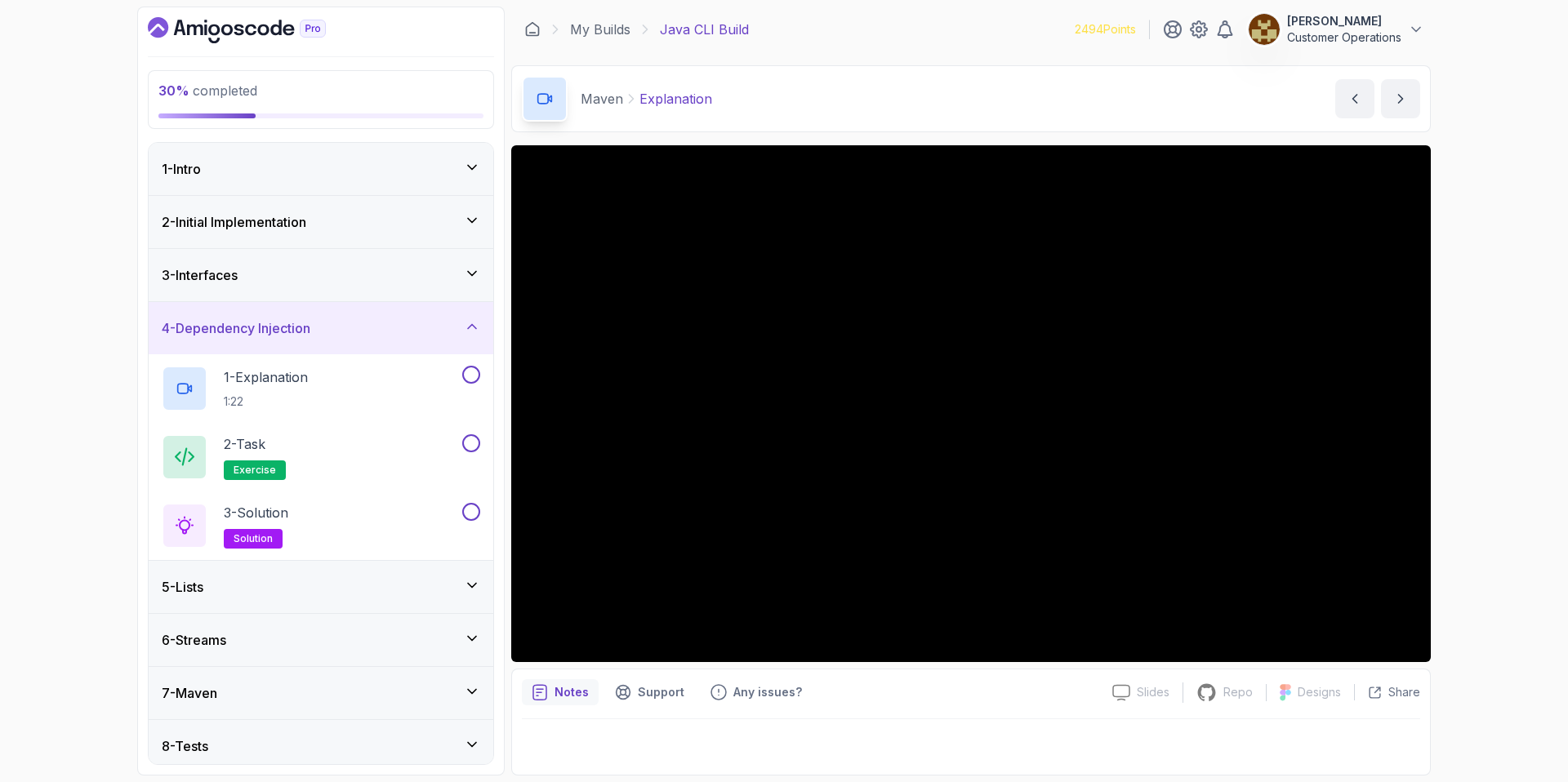
click at [341, 287] on div "3 - Interfaces" at bounding box center [320, 275] width 344 height 52
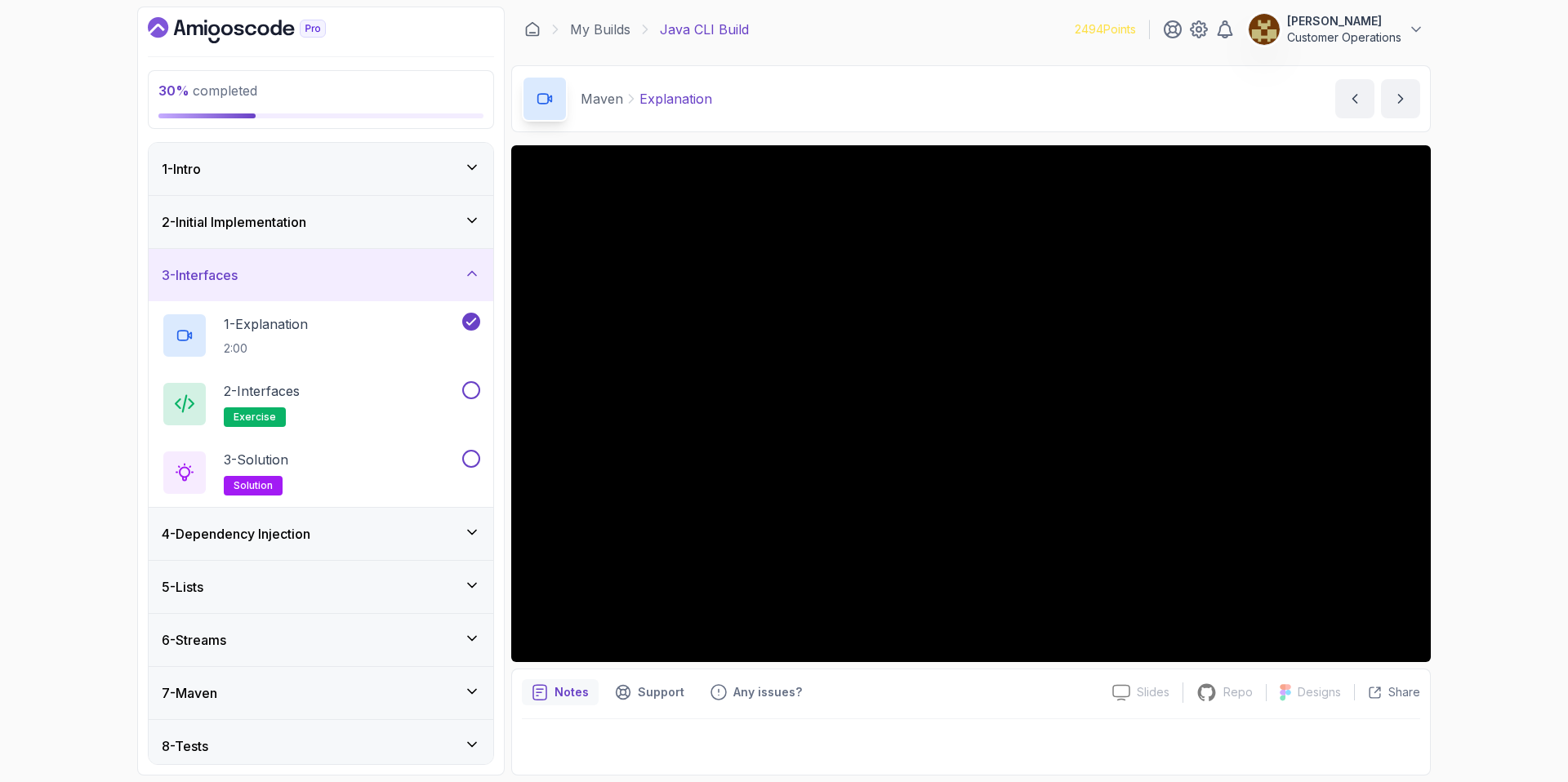
click at [340, 288] on div "3 - Interfaces" at bounding box center [320, 275] width 344 height 52
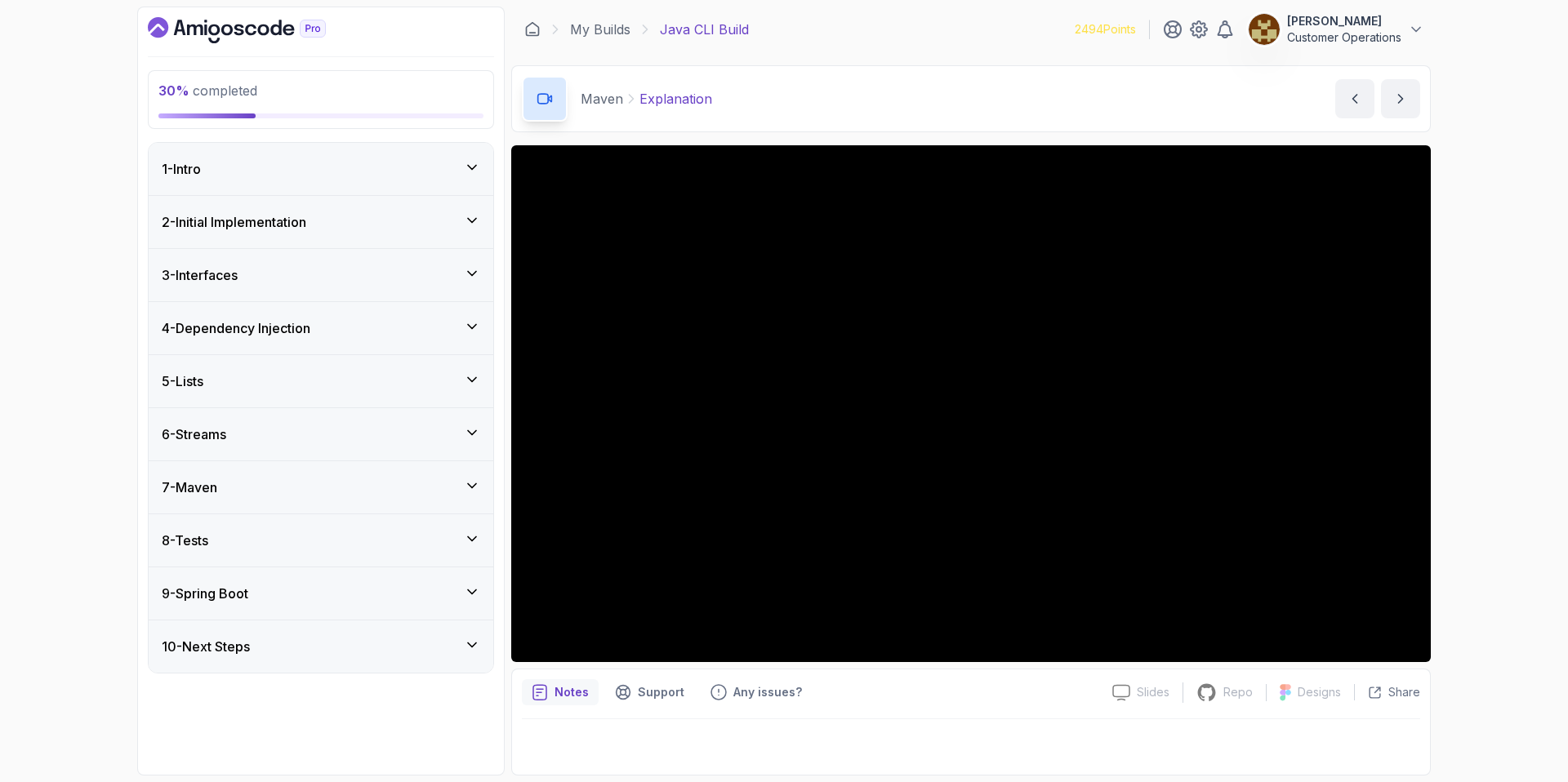
click at [335, 286] on div "3 - Interfaces" at bounding box center [320, 275] width 344 height 52
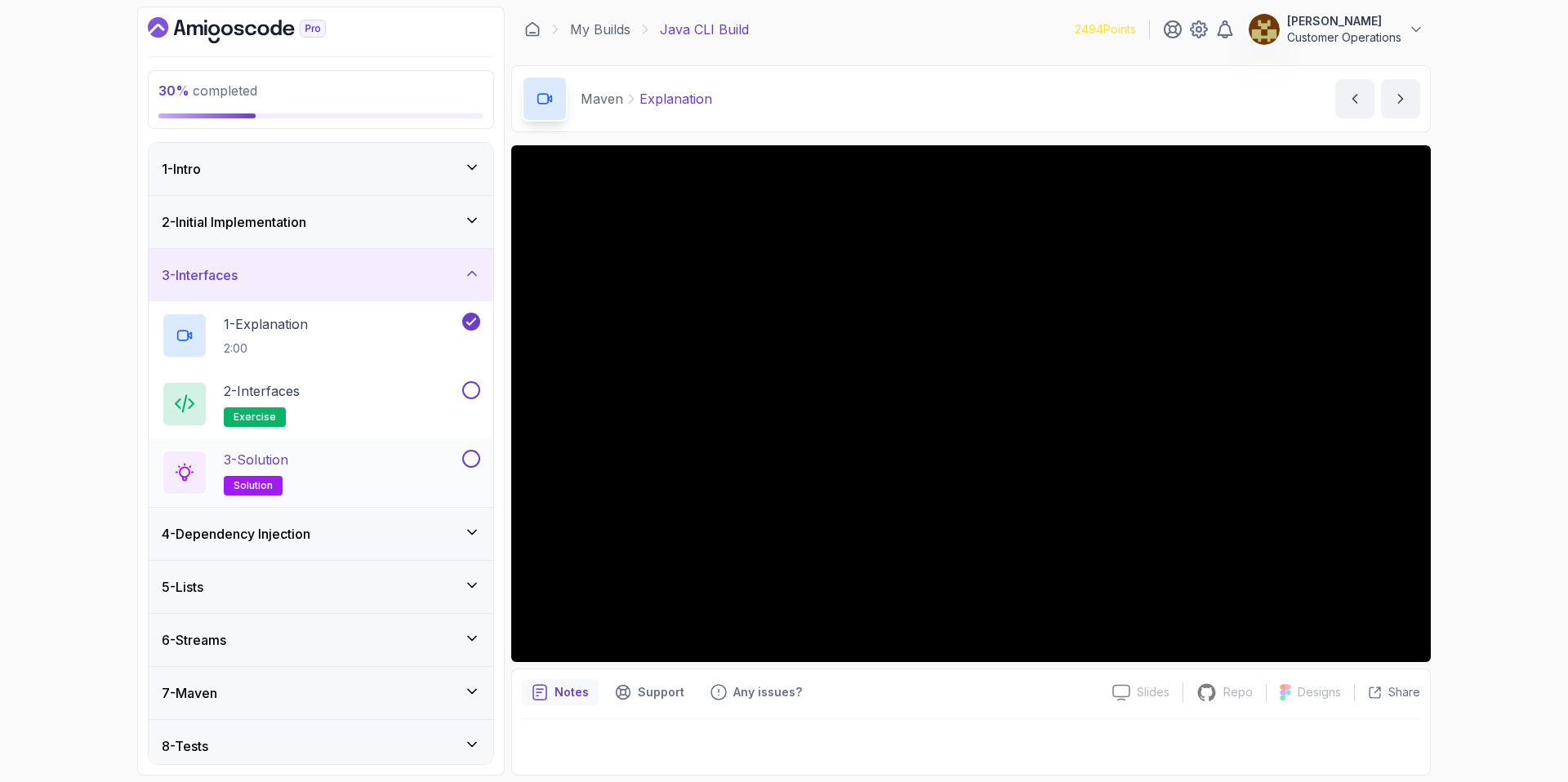
click at [301, 473] on div "3 - Solution solution" at bounding box center [310, 473] width 297 height 45
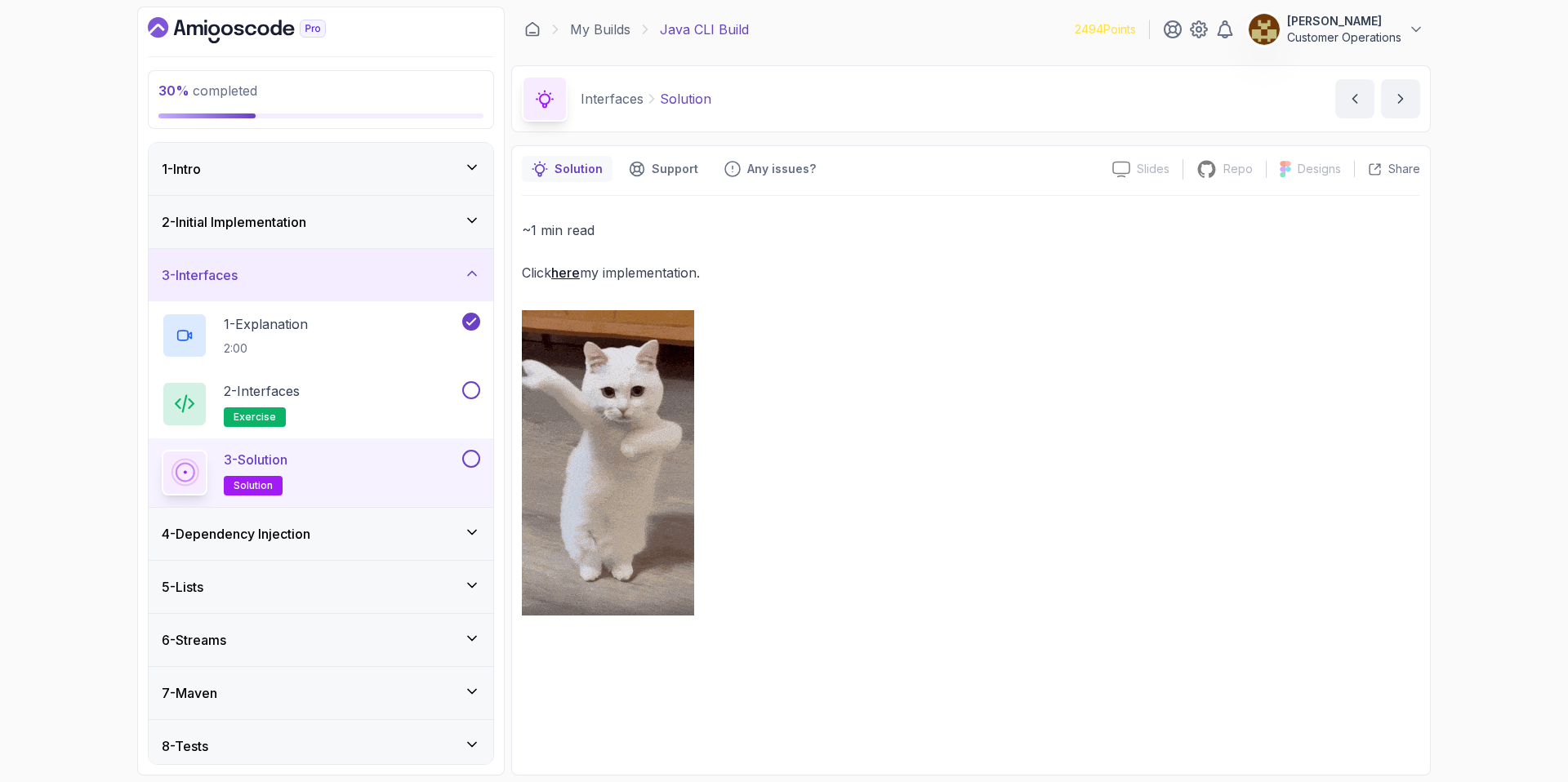
click at [346, 280] on div "3 - Interfaces" at bounding box center [320, 275] width 318 height 19
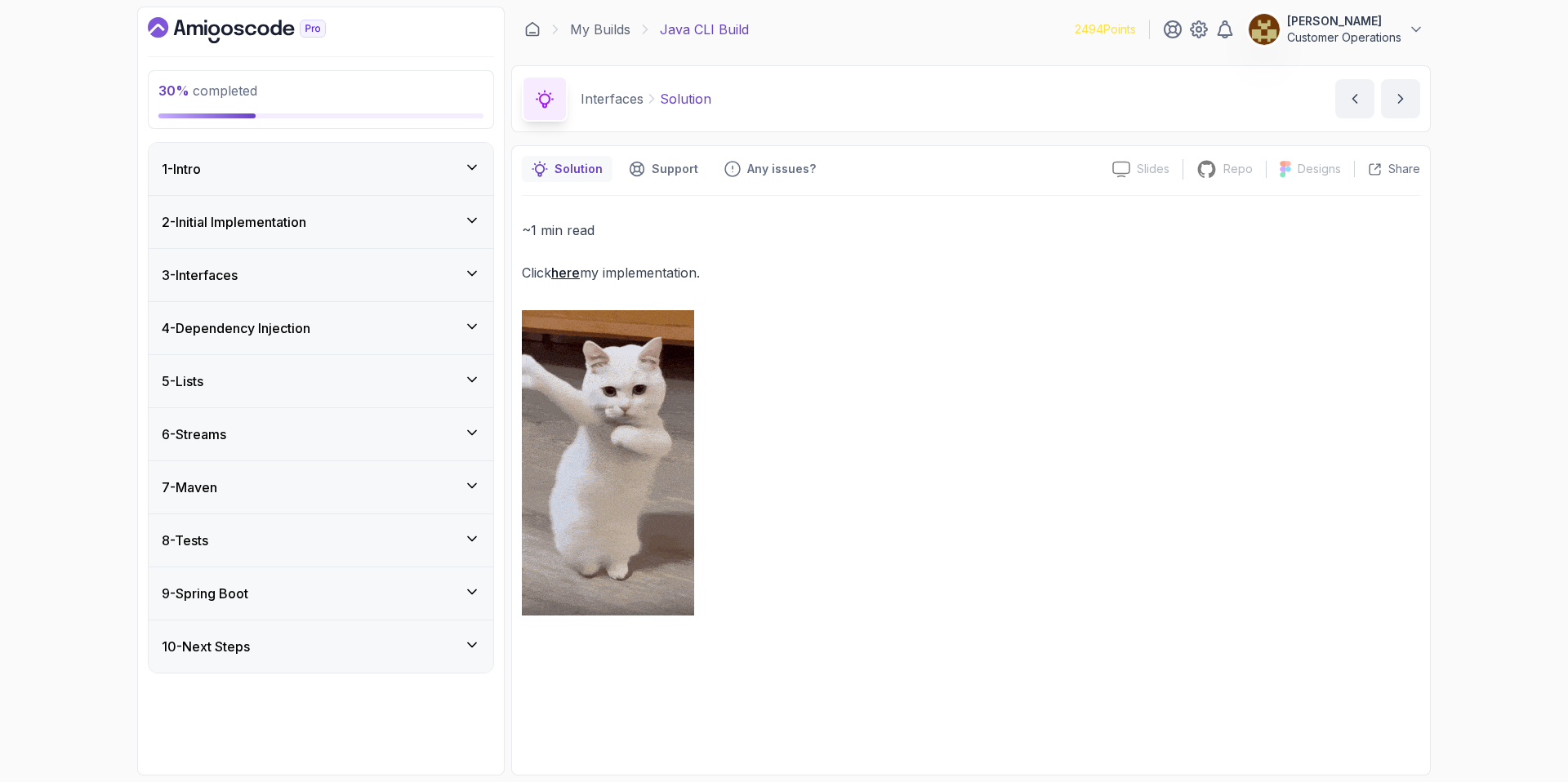
click at [287, 480] on div "7 - Maven" at bounding box center [320, 487] width 318 height 19
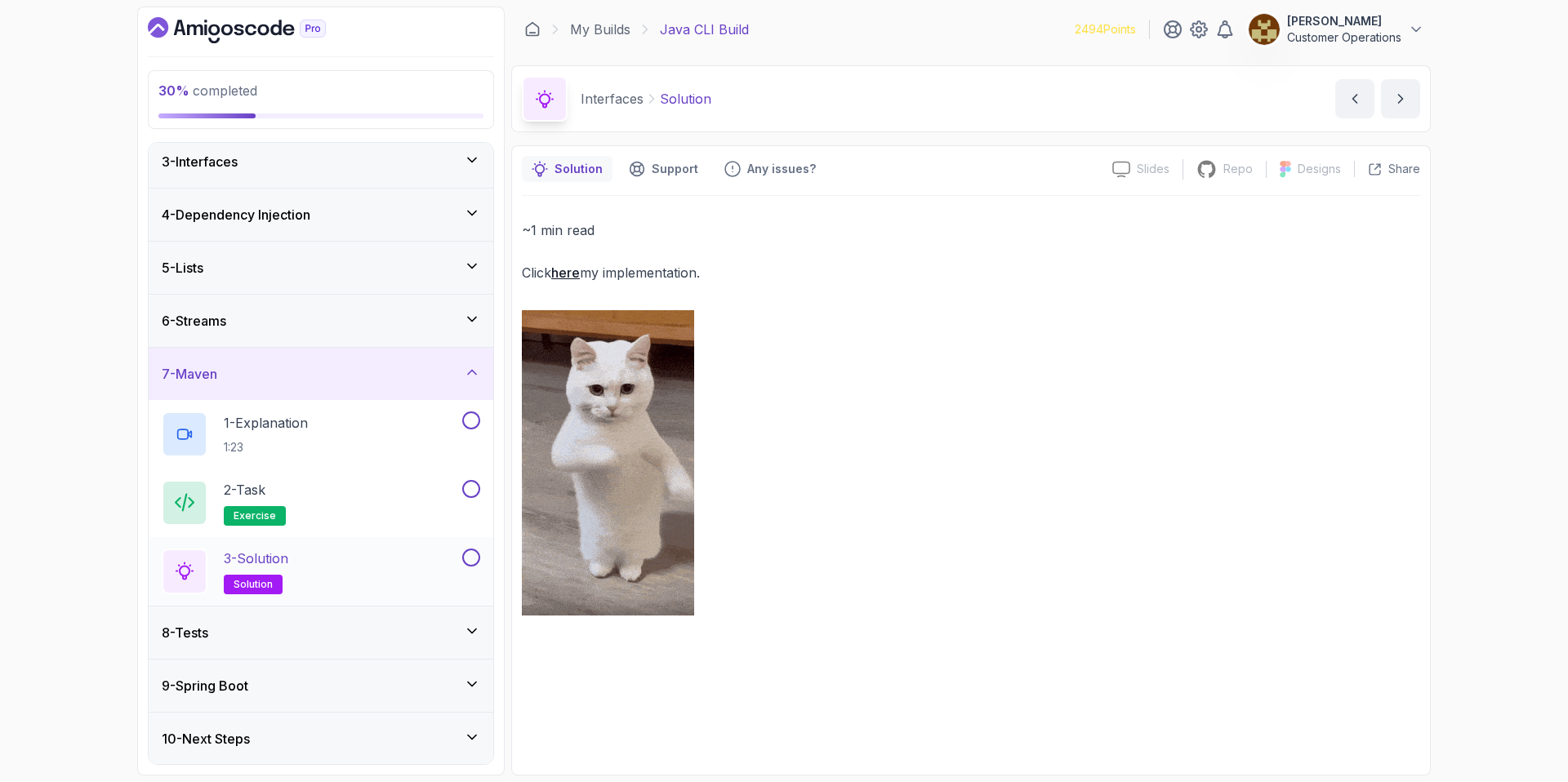
scroll to position [114, 0]
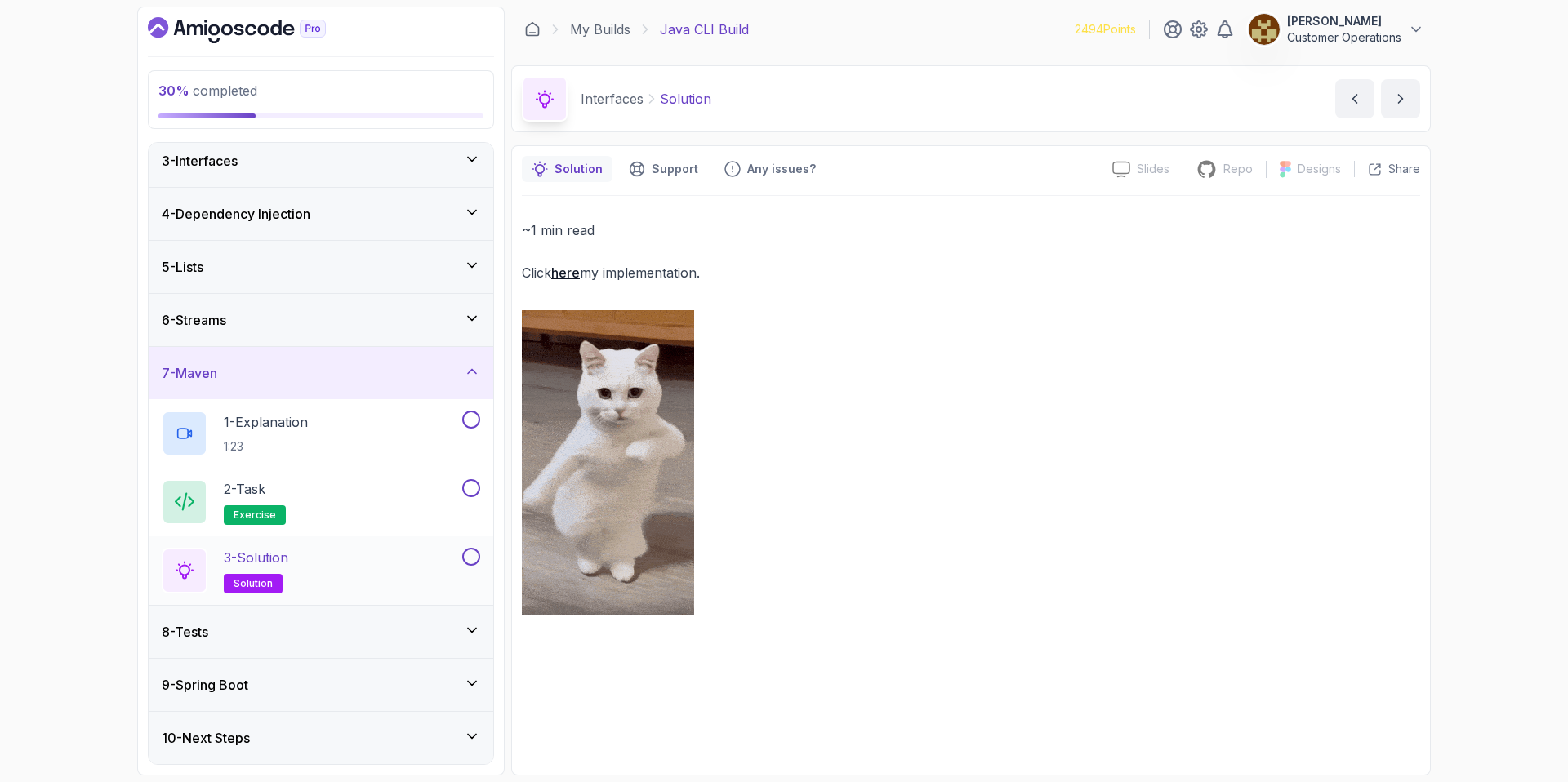
click at [337, 549] on div "3 - Solution solution" at bounding box center [310, 570] width 297 height 45
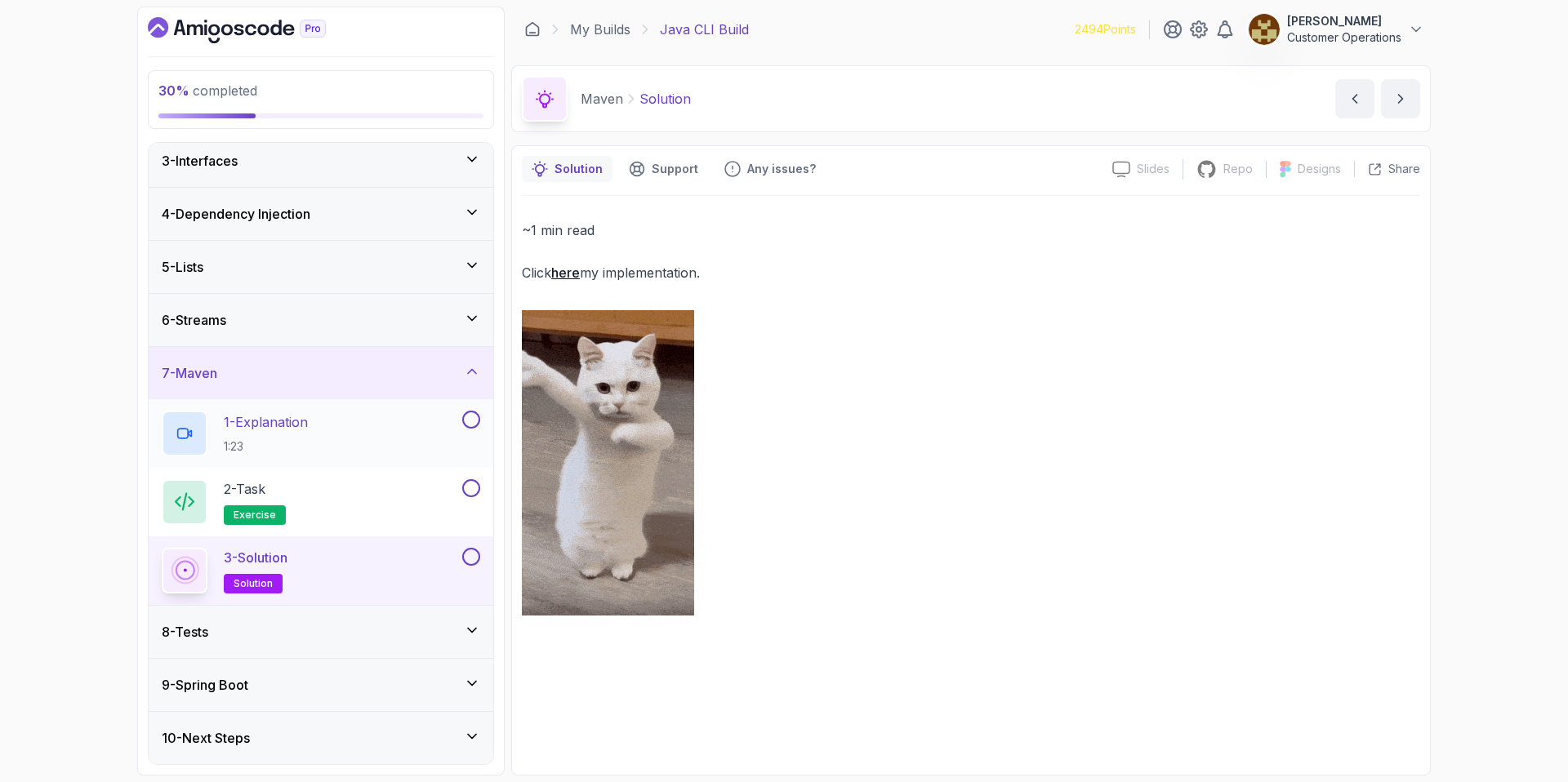
click at [467, 423] on button at bounding box center [471, 419] width 18 height 18
click at [379, 565] on div "3 - Solution solution" at bounding box center [310, 570] width 297 height 45
click at [568, 269] on link "here" at bounding box center [565, 272] width 29 height 17
